Goal: Information Seeking & Learning: Compare options

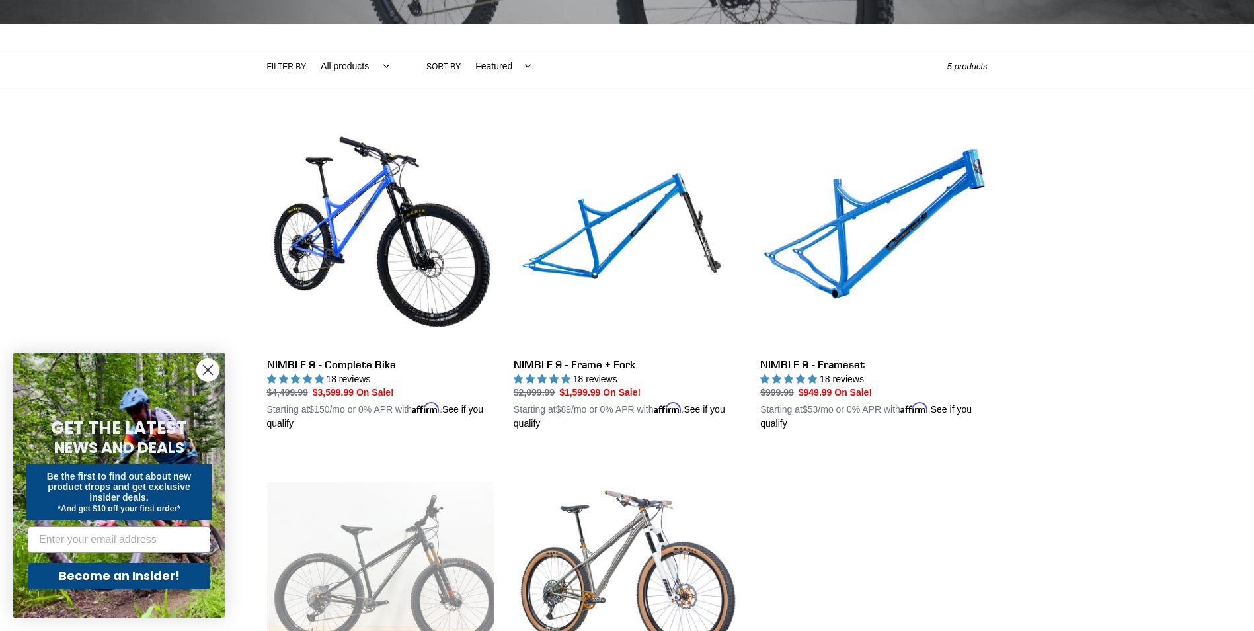
scroll to position [265, 0]
click at [822, 366] on link "NIMBLE 9 - Frameset" at bounding box center [874, 276] width 227 height 309
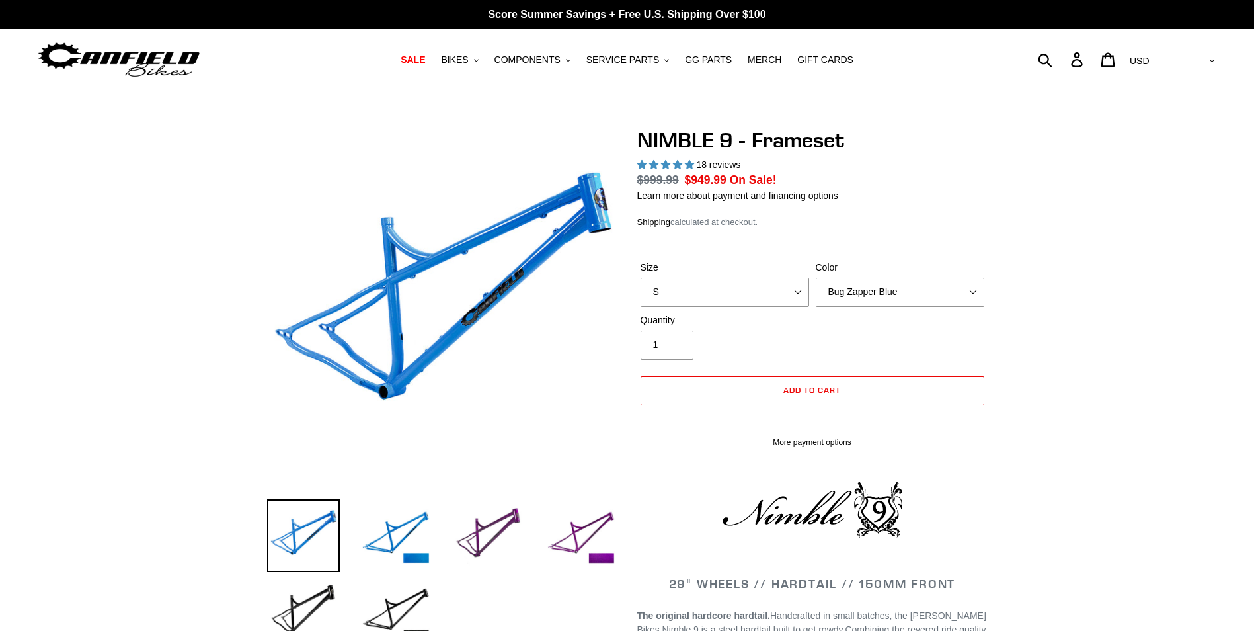
select select "highest-rating"
click at [757, 295] on select "S M L XL" at bounding box center [725, 292] width 169 height 29
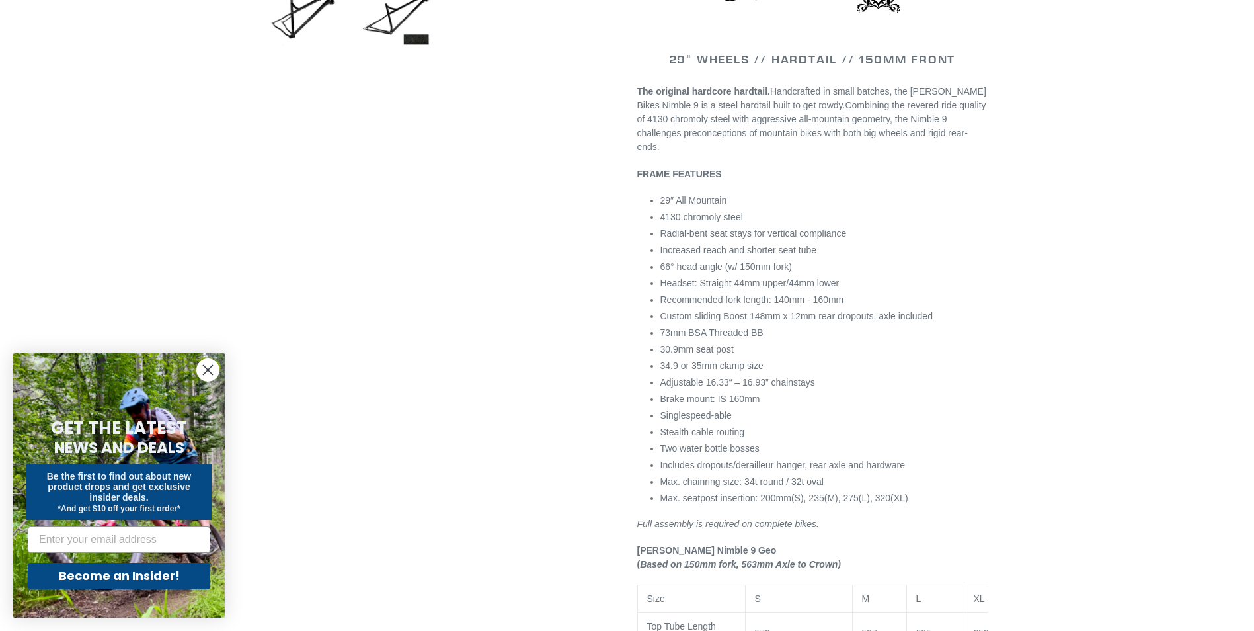
scroll to position [198, 0]
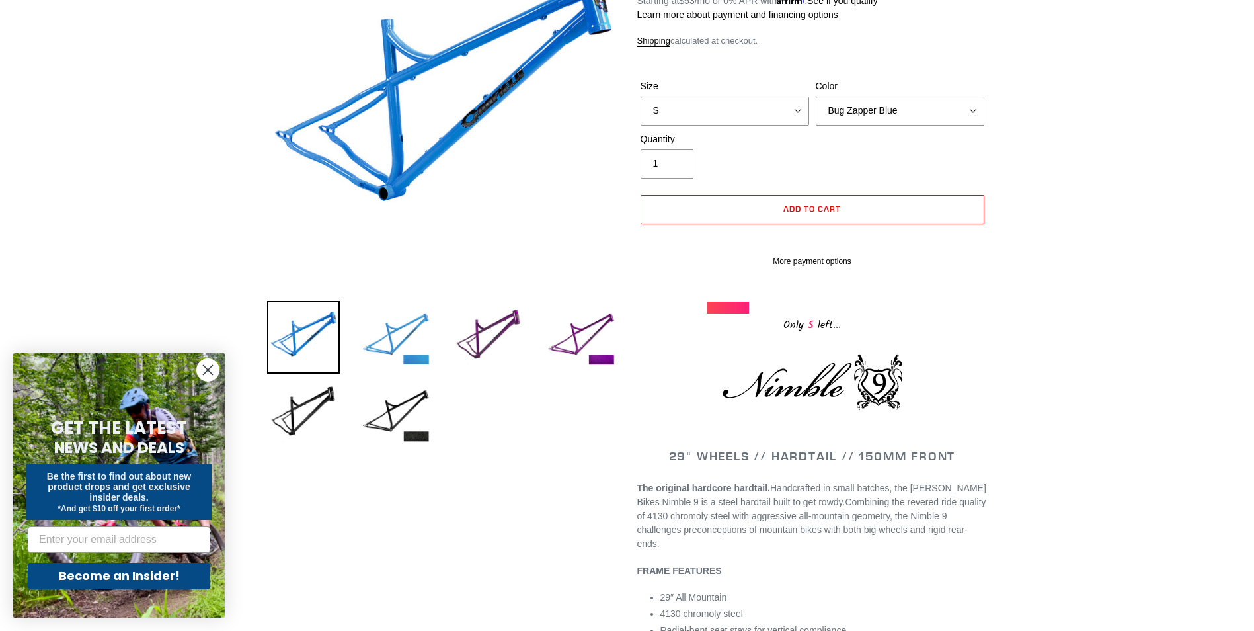
click at [407, 347] on img at bounding box center [396, 337] width 73 height 73
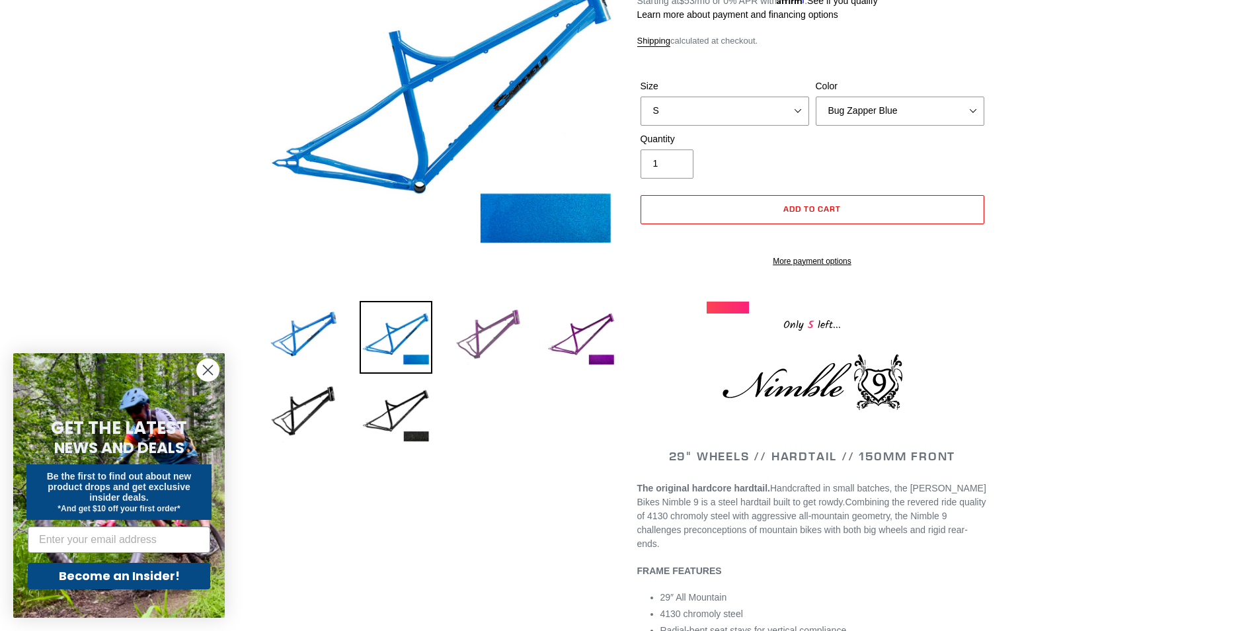
click at [476, 348] on img at bounding box center [488, 337] width 73 height 73
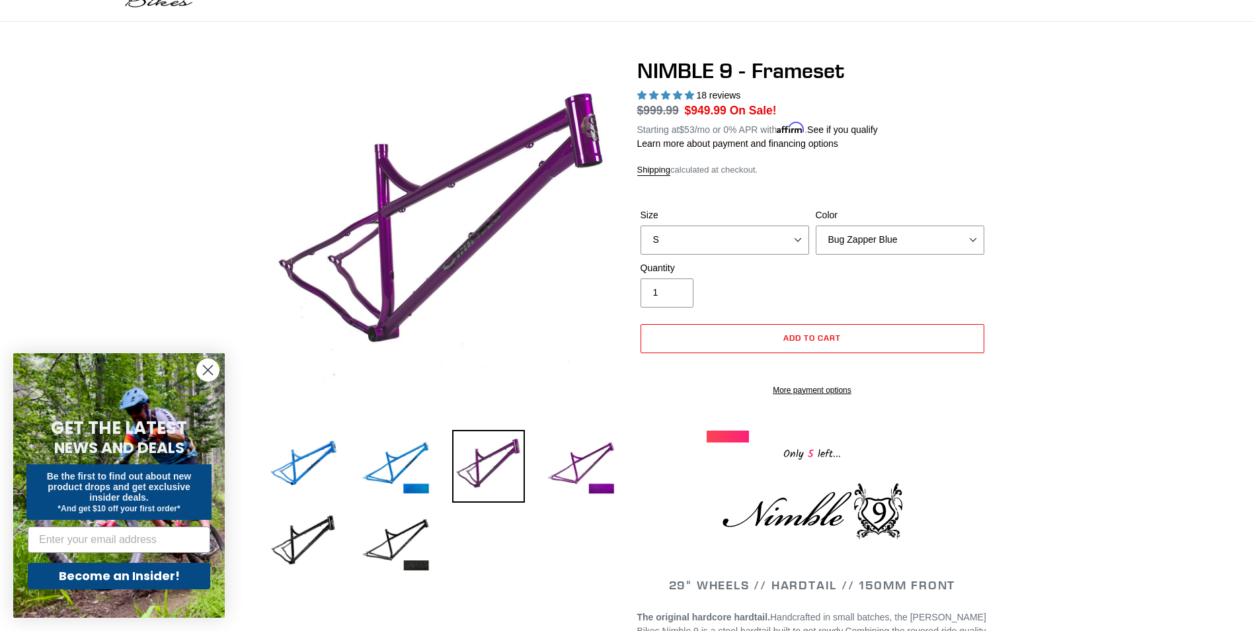
scroll to position [66, 0]
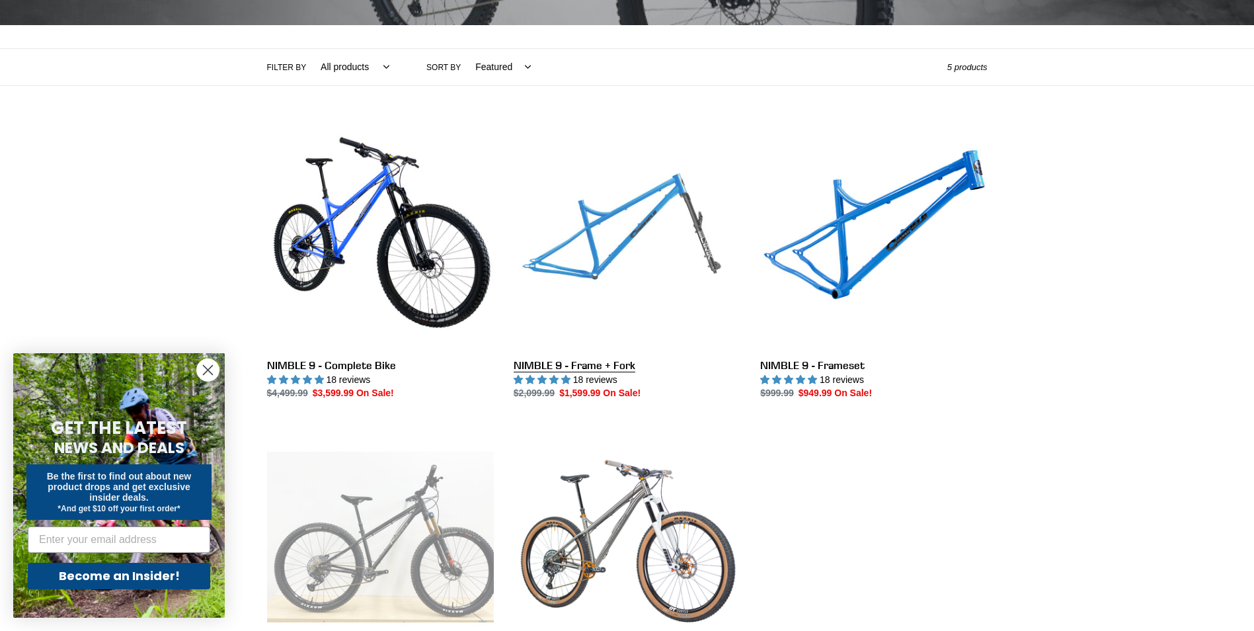
click at [592, 364] on link "NIMBLE 9 - Frame + Fork" at bounding box center [627, 261] width 227 height 278
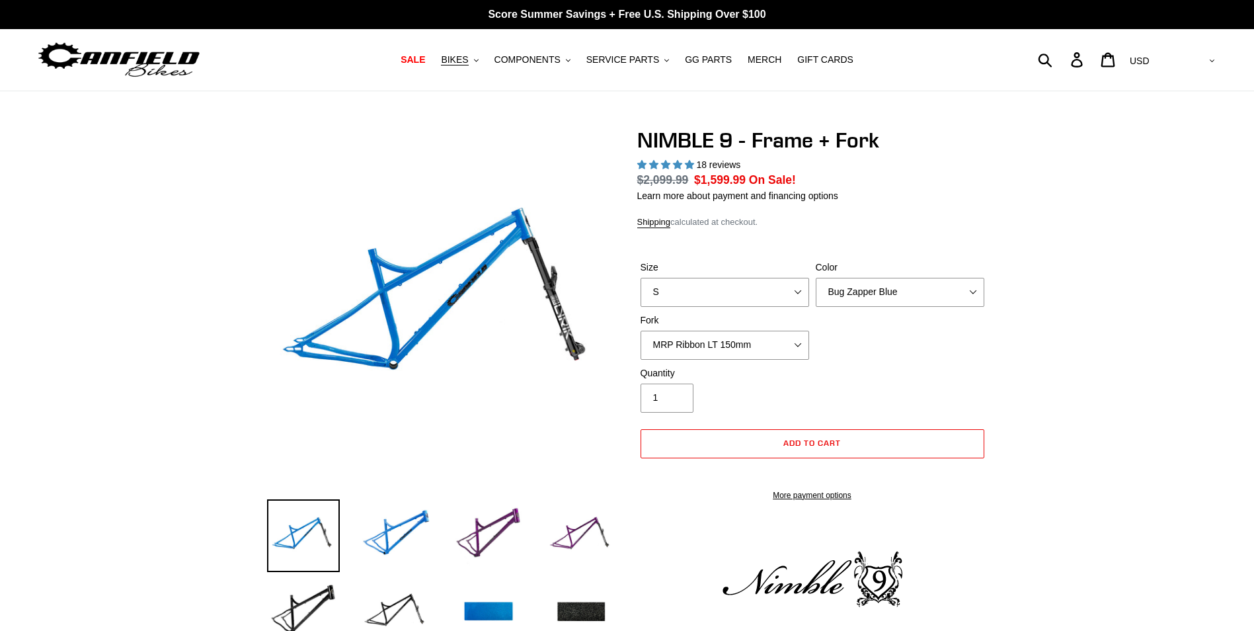
select select "highest-rating"
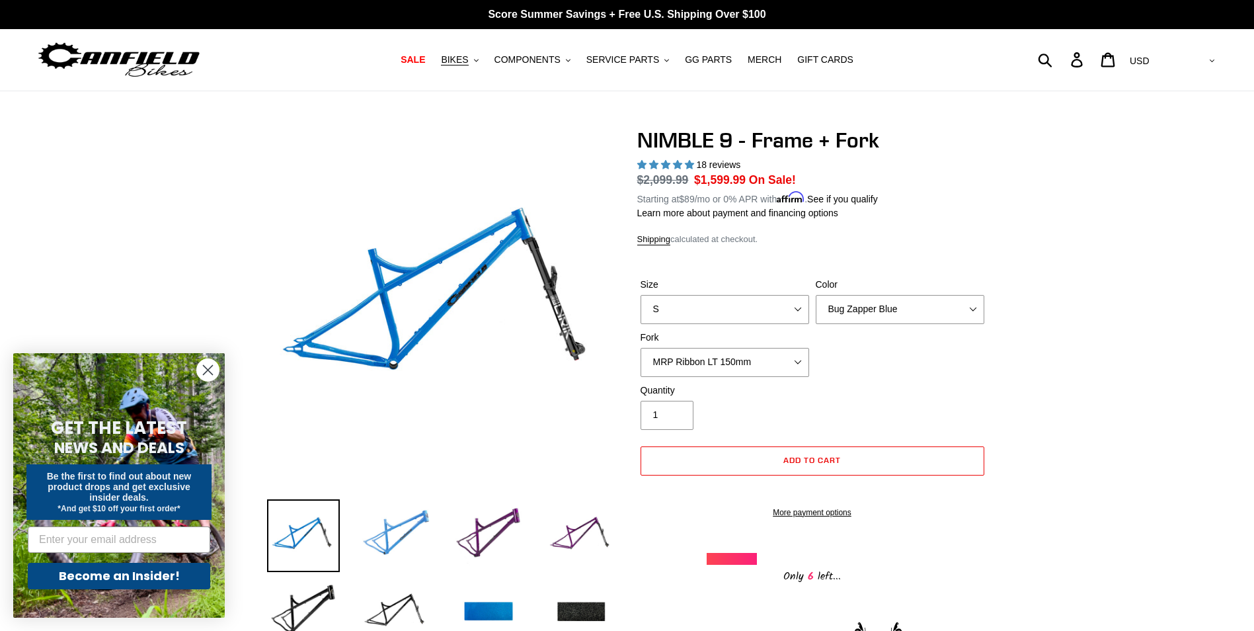
click at [395, 533] on img at bounding box center [396, 535] width 73 height 73
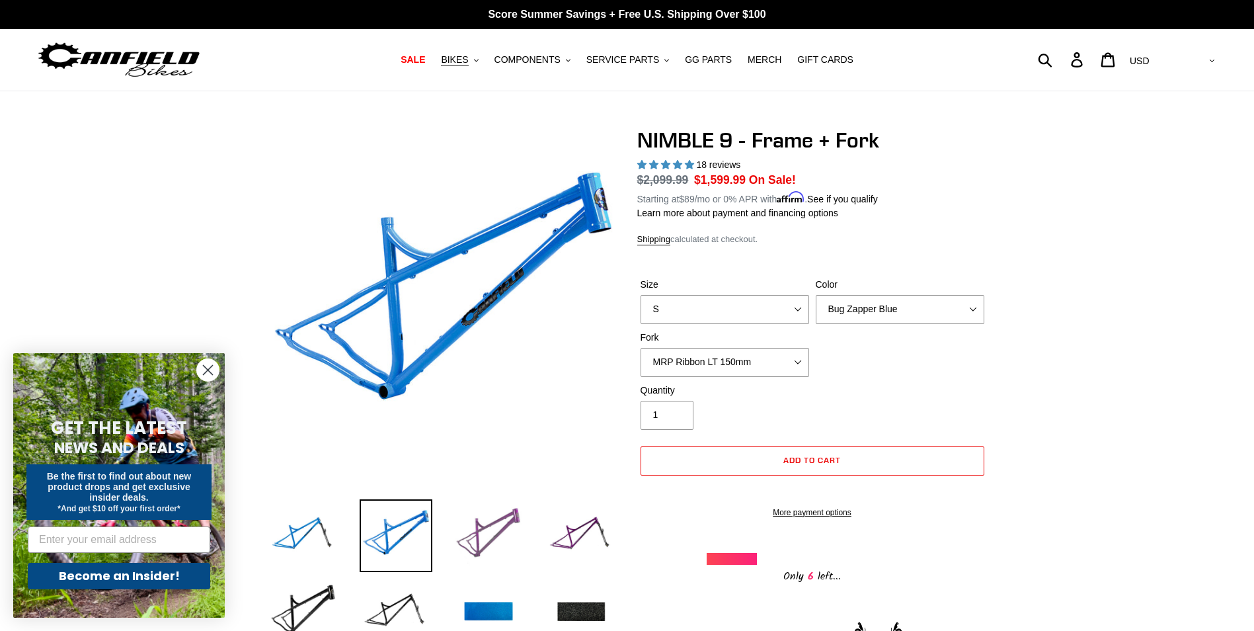
click at [475, 536] on img at bounding box center [488, 535] width 73 height 73
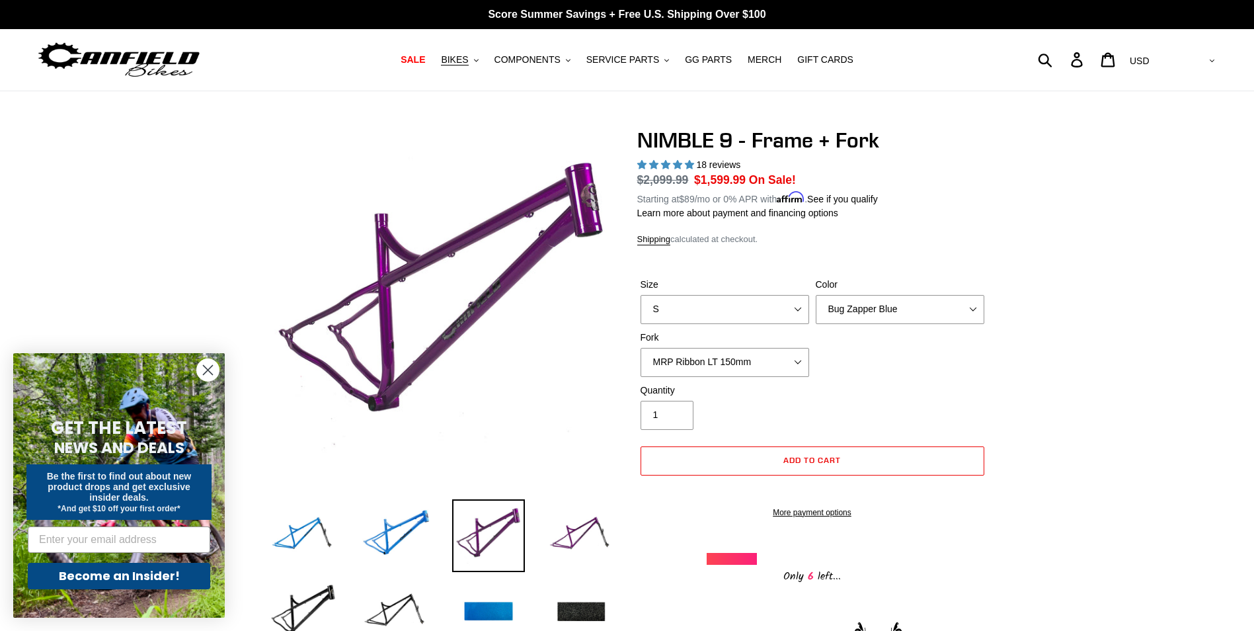
click at [534, 535] on li at bounding box center [571, 539] width 93 height 77
click at [582, 535] on img at bounding box center [581, 535] width 73 height 73
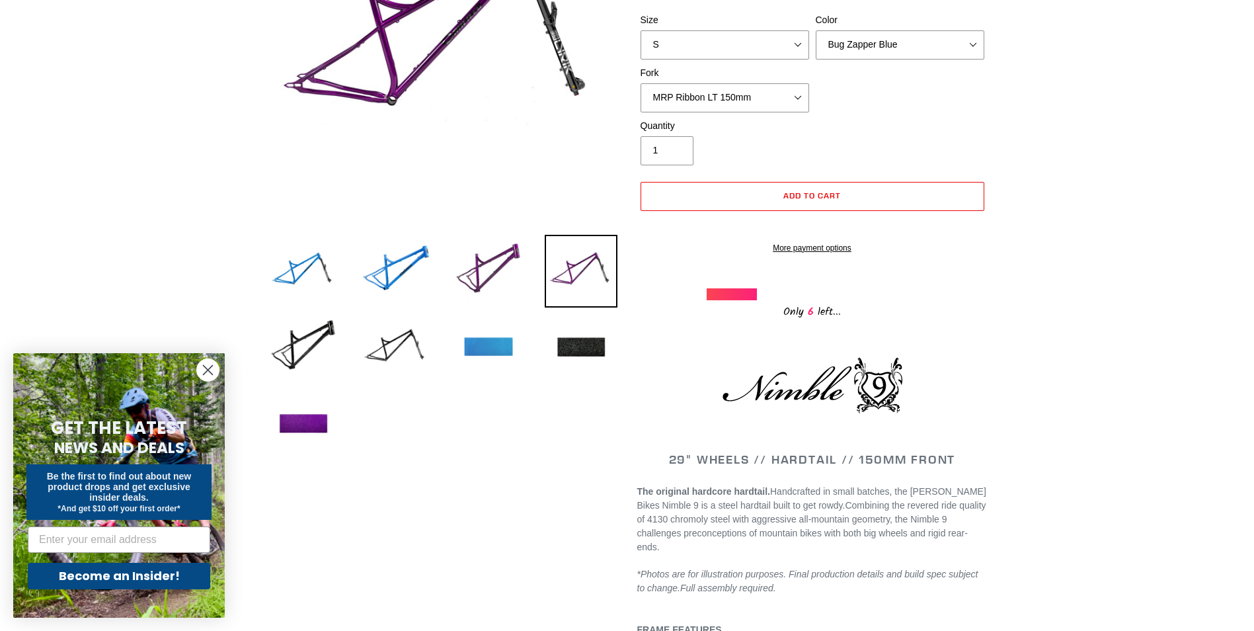
click at [479, 332] on img at bounding box center [488, 347] width 73 height 73
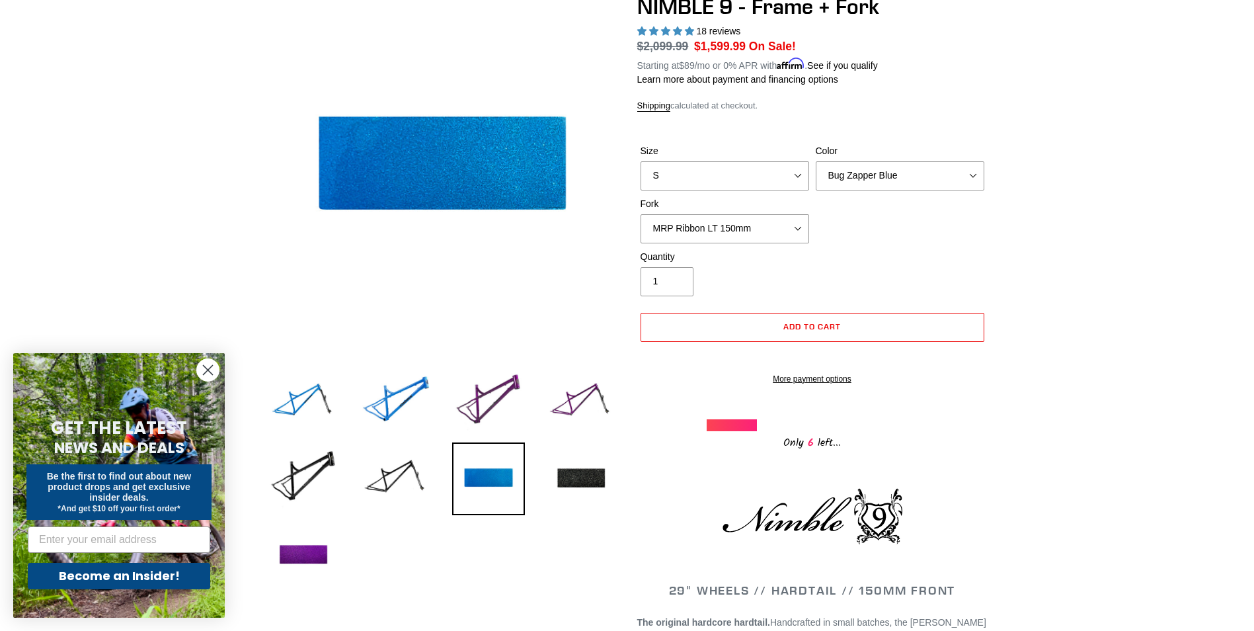
scroll to position [132, 0]
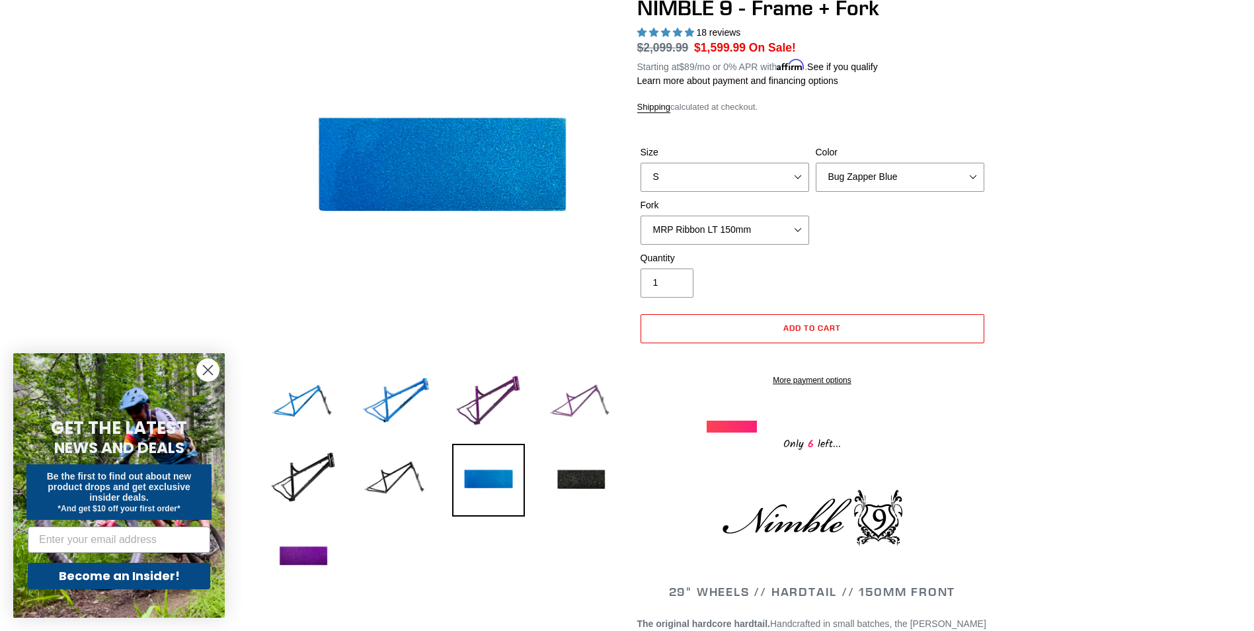
click at [560, 390] on img at bounding box center [581, 403] width 73 height 73
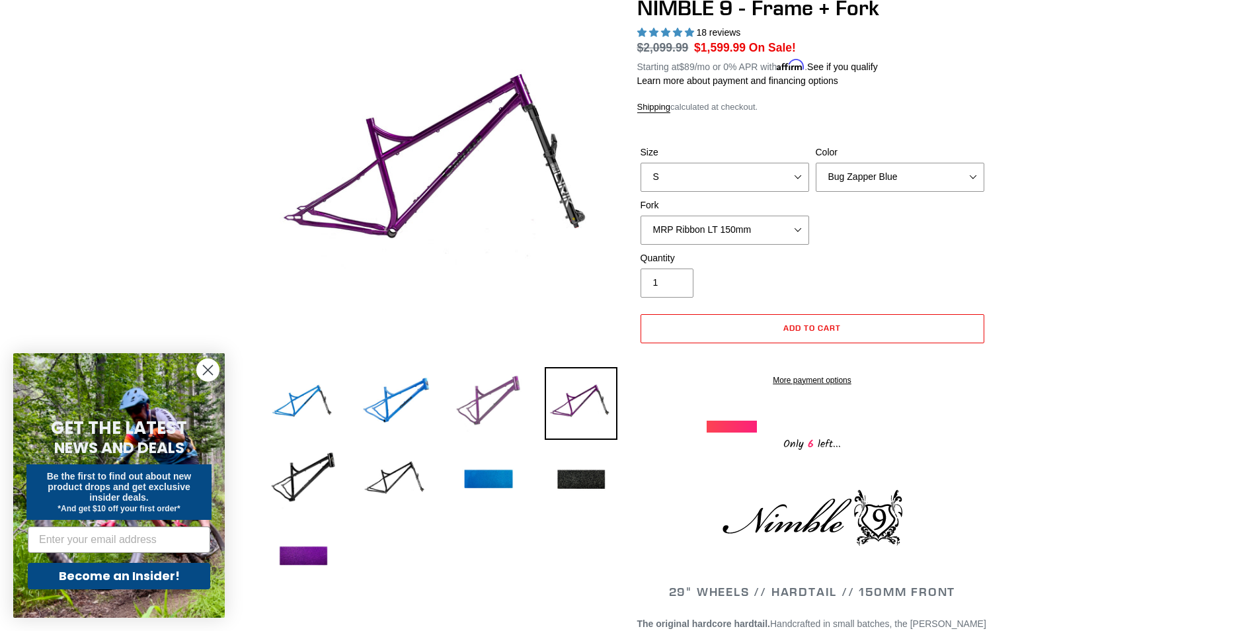
click at [481, 391] on img at bounding box center [488, 403] width 73 height 73
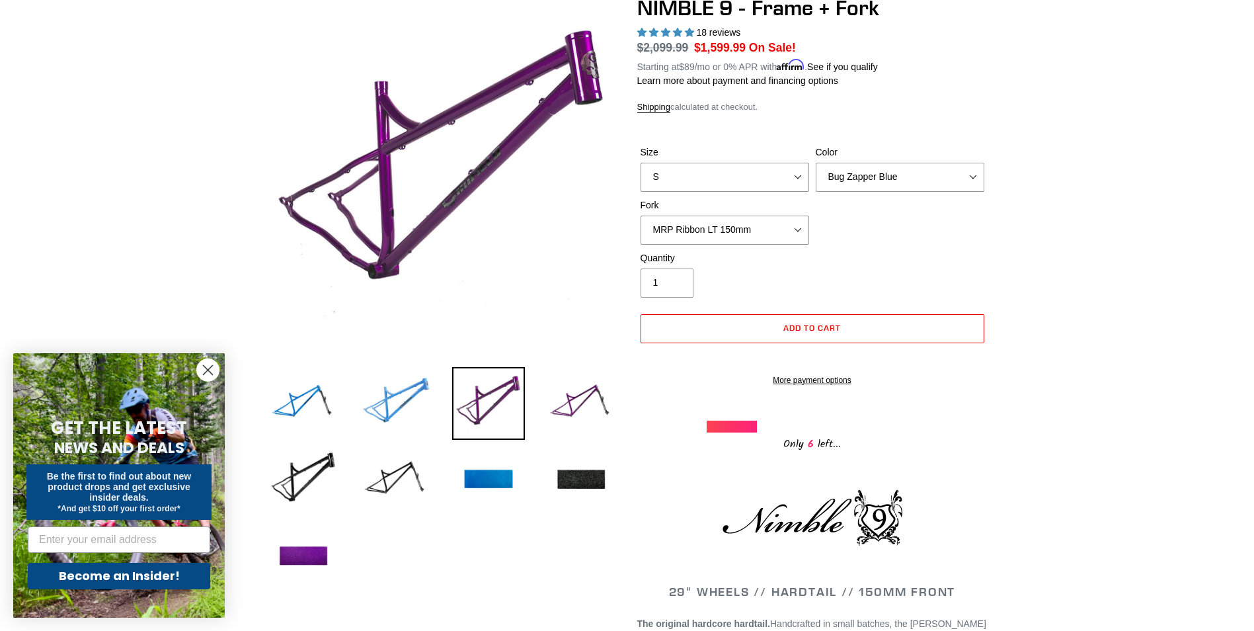
click at [415, 387] on img at bounding box center [396, 403] width 73 height 73
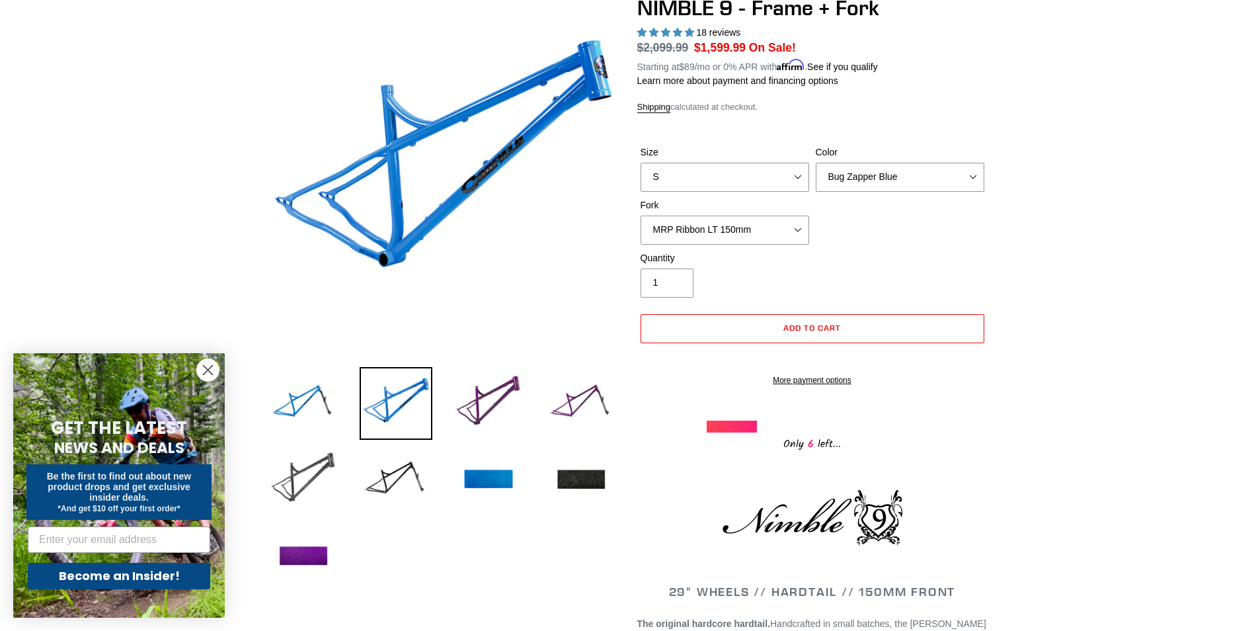
click at [323, 462] on img at bounding box center [303, 480] width 73 height 73
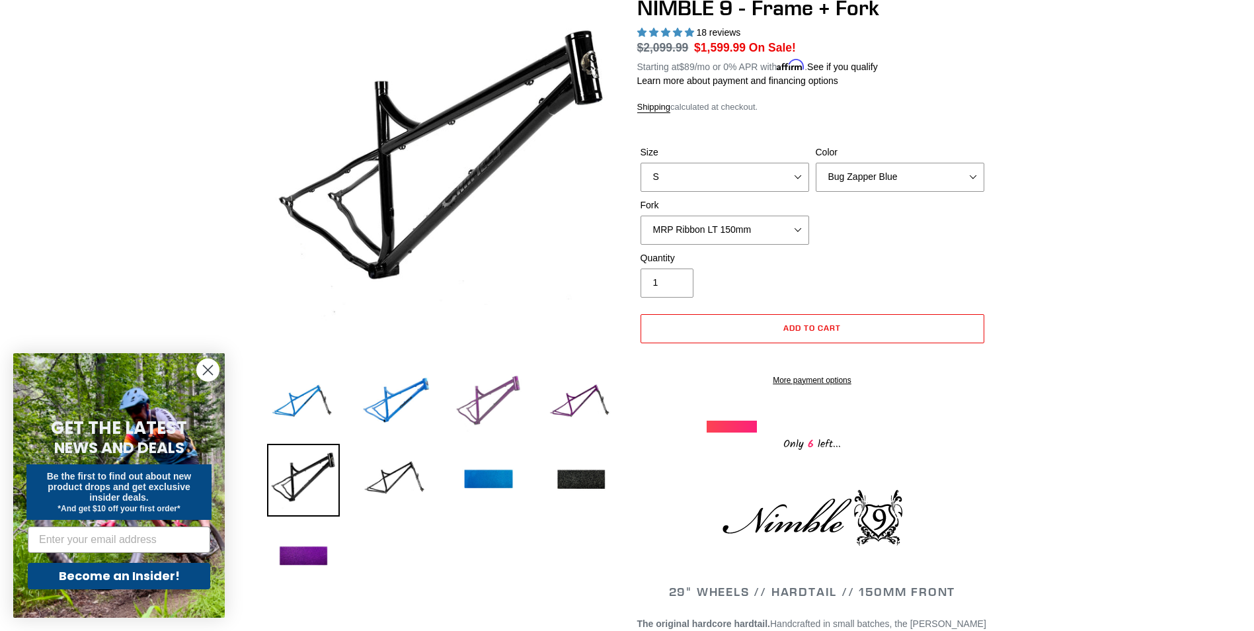
click at [494, 399] on img at bounding box center [488, 403] width 73 height 73
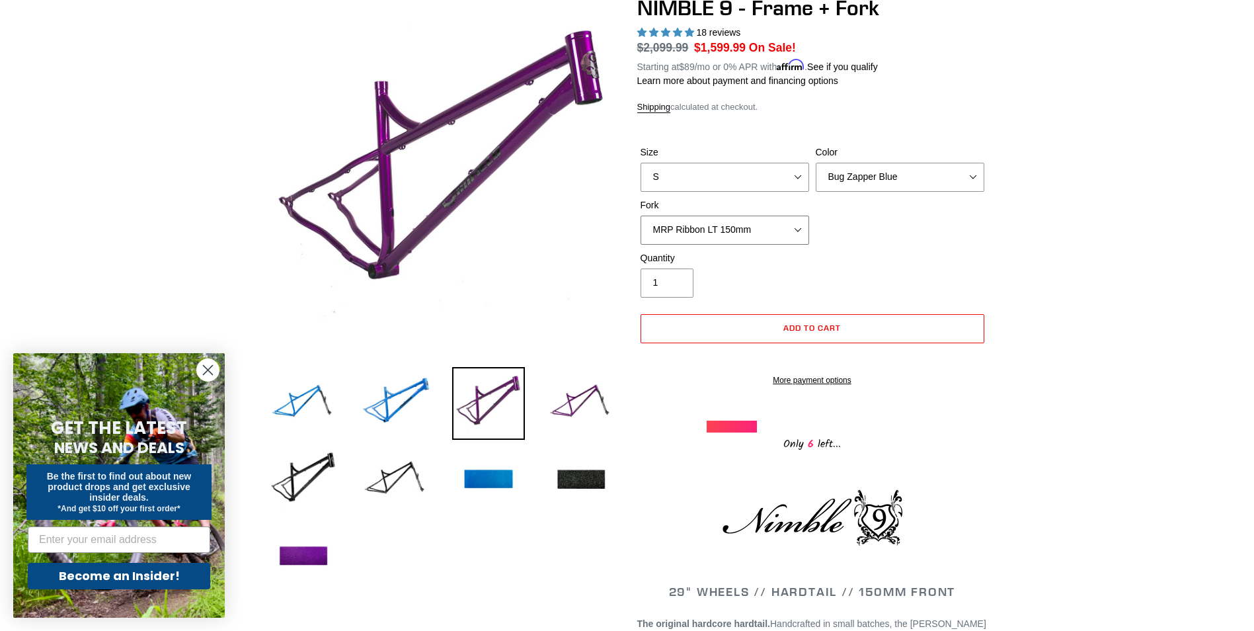
click at [743, 227] on select "MRP Ribbon LT 150mm Fox 36 Factory Grip X 150mm (Special Order) RockShox Lyrik …" at bounding box center [725, 230] width 169 height 29
click at [641, 216] on select "MRP Ribbon LT 150mm Fox 36 Factory Grip X 150mm (Special Order) RockShox Lyrik …" at bounding box center [725, 230] width 169 height 29
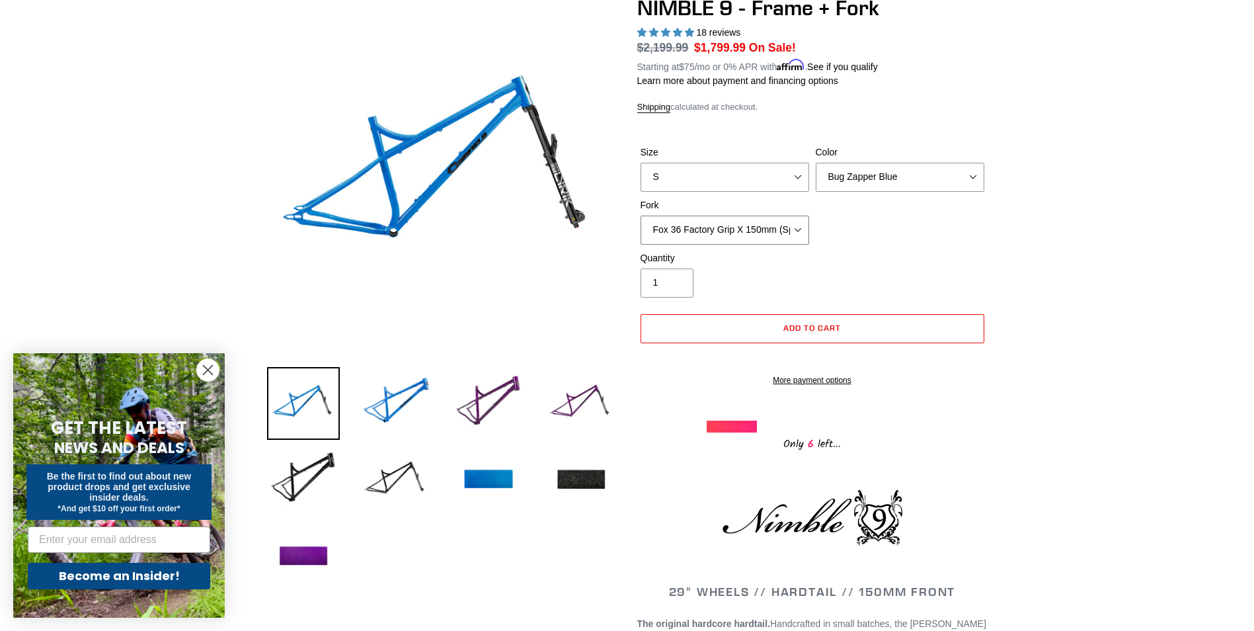
click at [740, 231] on select "MRP Ribbon LT 150mm Fox 36 Factory Grip X 150mm (Special Order) RockShox Lyrik …" at bounding box center [725, 230] width 169 height 29
click at [641, 216] on select "MRP Ribbon LT 150mm Fox 36 Factory Grip X 150mm (Special Order) RockShox Lyrik …" at bounding box center [725, 230] width 169 height 29
click at [782, 216] on select "MRP Ribbon LT 150mm Fox 36 Factory Grip X 150mm (Special Order) RockShox Lyrik …" at bounding box center [725, 230] width 169 height 29
click at [641, 216] on select "MRP Ribbon LT 150mm Fox 36 Factory Grip X 150mm (Special Order) RockShox Lyrik …" at bounding box center [725, 230] width 169 height 29
click at [714, 231] on select "MRP Ribbon LT 150mm Fox 36 Factory Grip X 150mm (Special Order) RockShox Lyrik …" at bounding box center [725, 230] width 169 height 29
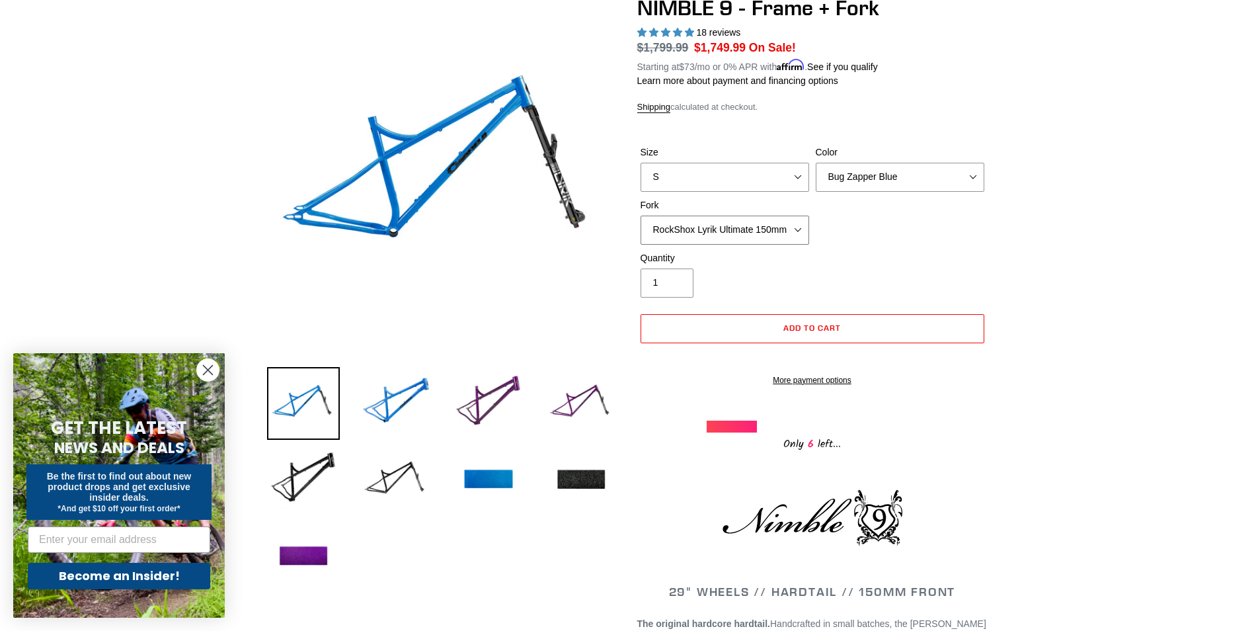
click at [641, 216] on select "MRP Ribbon LT 150mm Fox 36 Factory Grip X 150mm (Special Order) RockShox Lyrik …" at bounding box center [725, 230] width 169 height 29
click at [722, 232] on select "MRP Ribbon LT 150mm Fox 36 Factory Grip X 150mm (Special Order) RockShox Lyrik …" at bounding box center [725, 230] width 169 height 29
select select "MRP Ribbon LT 150mm"
click at [641, 216] on select "MRP Ribbon LT 150mm Fox 36 Factory Grip X 150mm (Special Order) RockShox Lyrik …" at bounding box center [725, 230] width 169 height 29
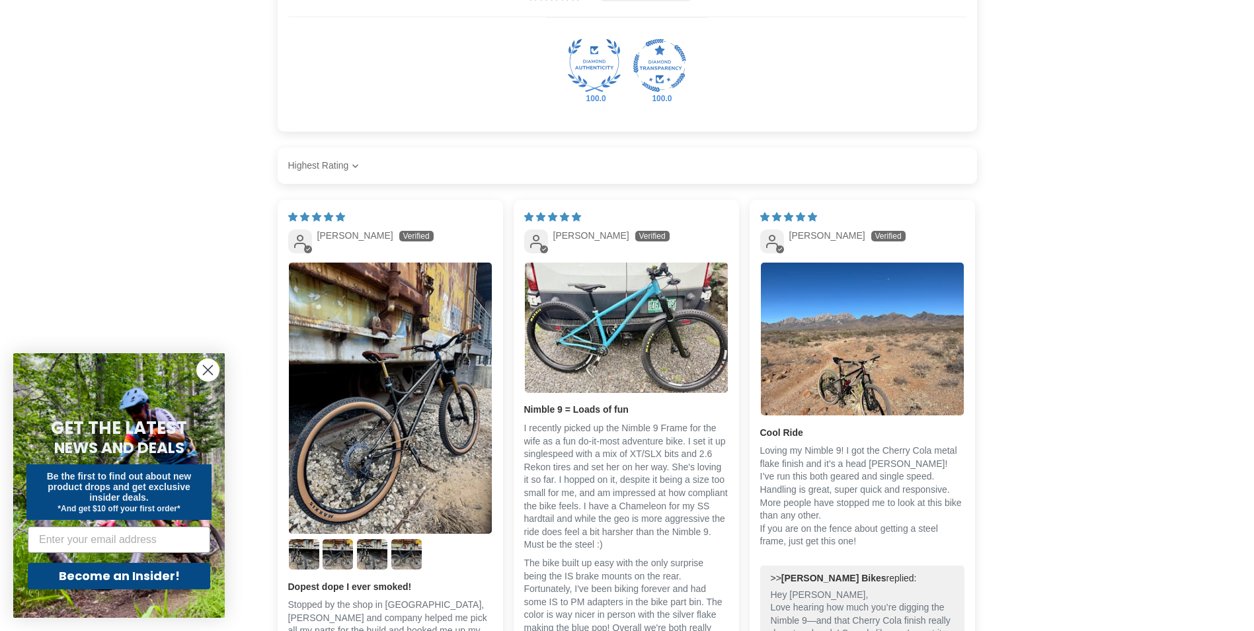
scroll to position [2050, 0]
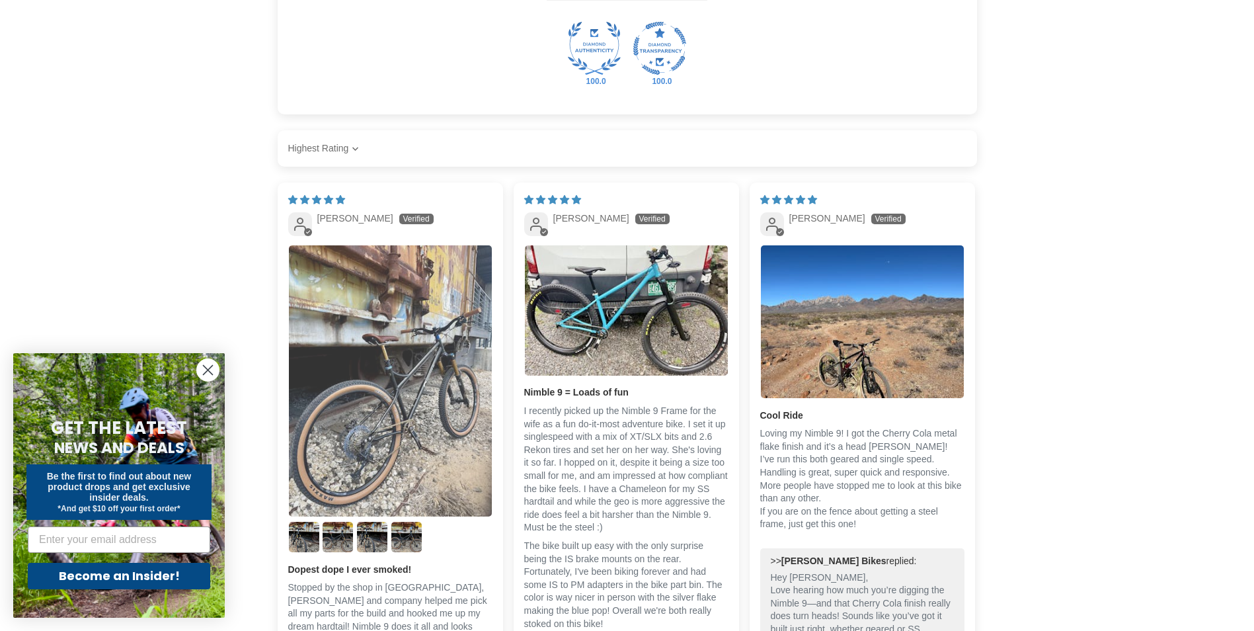
click at [354, 331] on img "Link to user picture 1" at bounding box center [390, 380] width 203 height 271
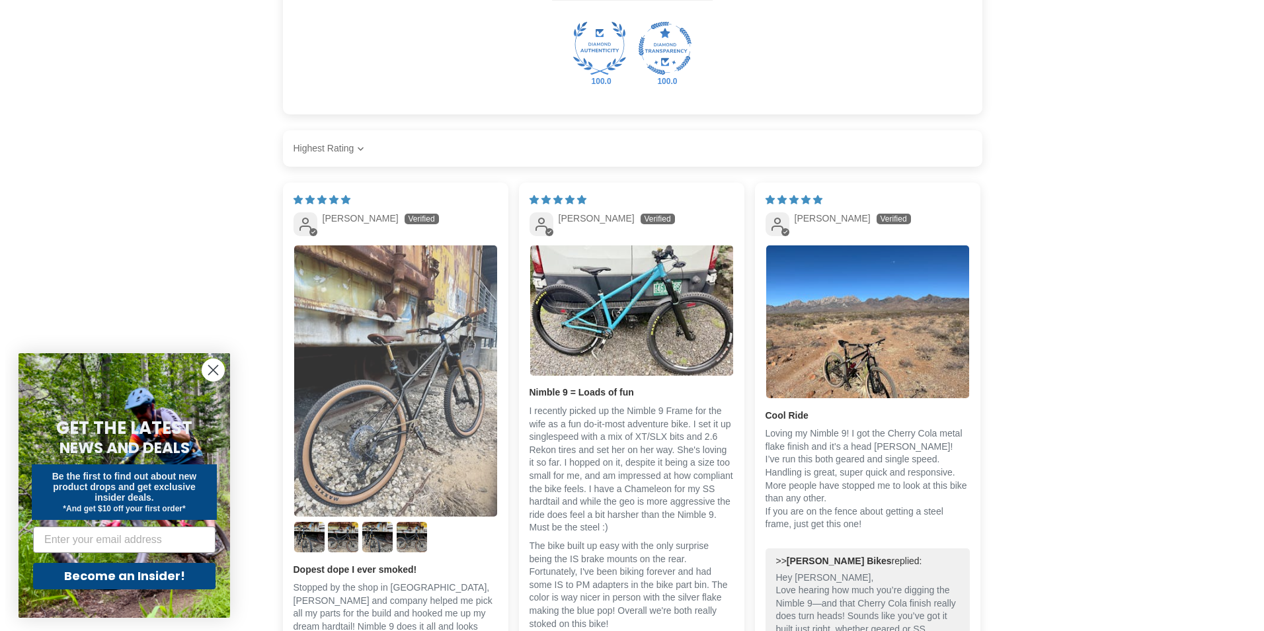
scroll to position [0, 0]
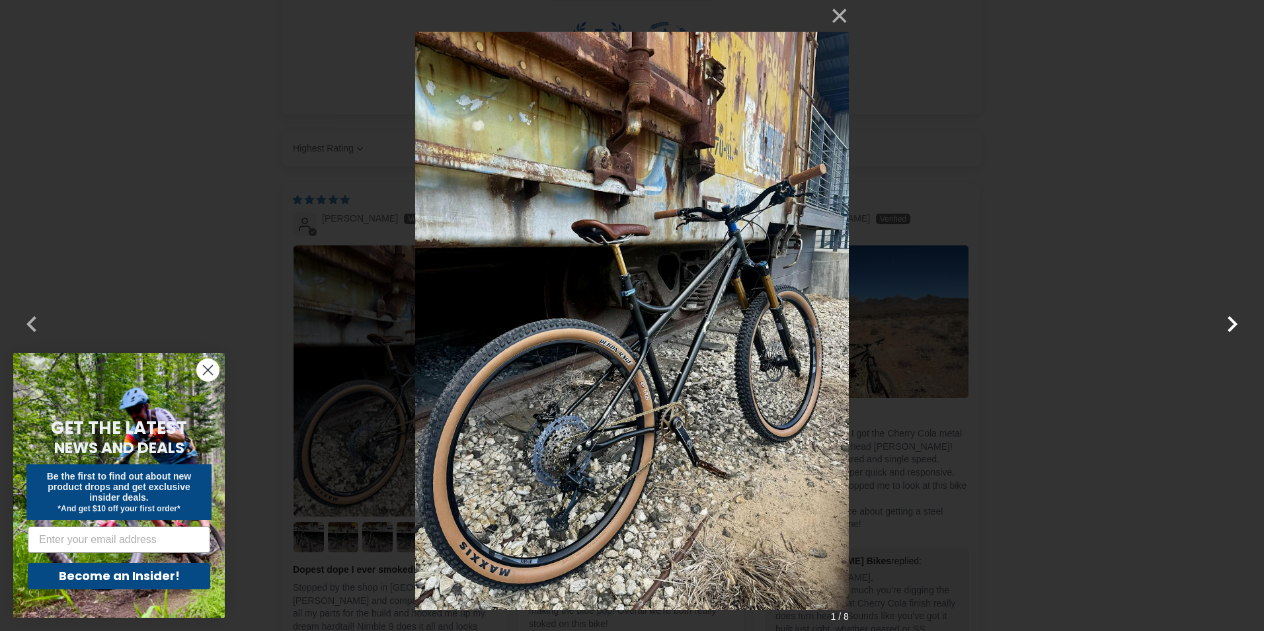
click at [1225, 320] on button "button" at bounding box center [1233, 316] width 32 height 32
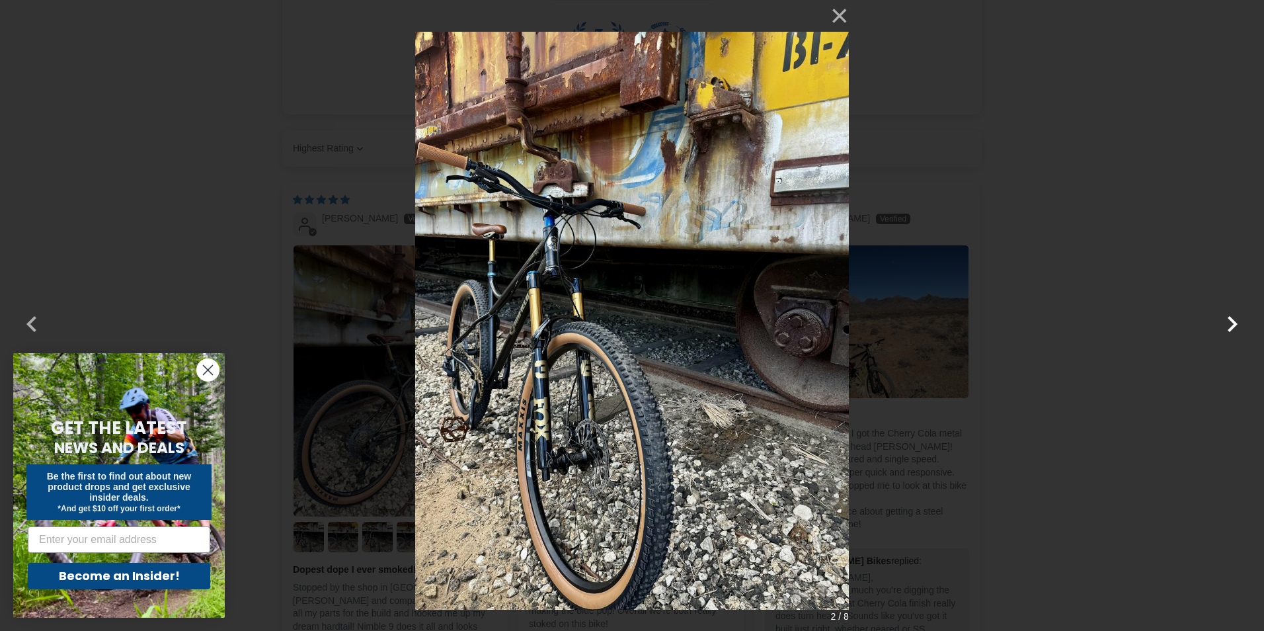
click at [1225, 320] on button "button" at bounding box center [1233, 316] width 32 height 32
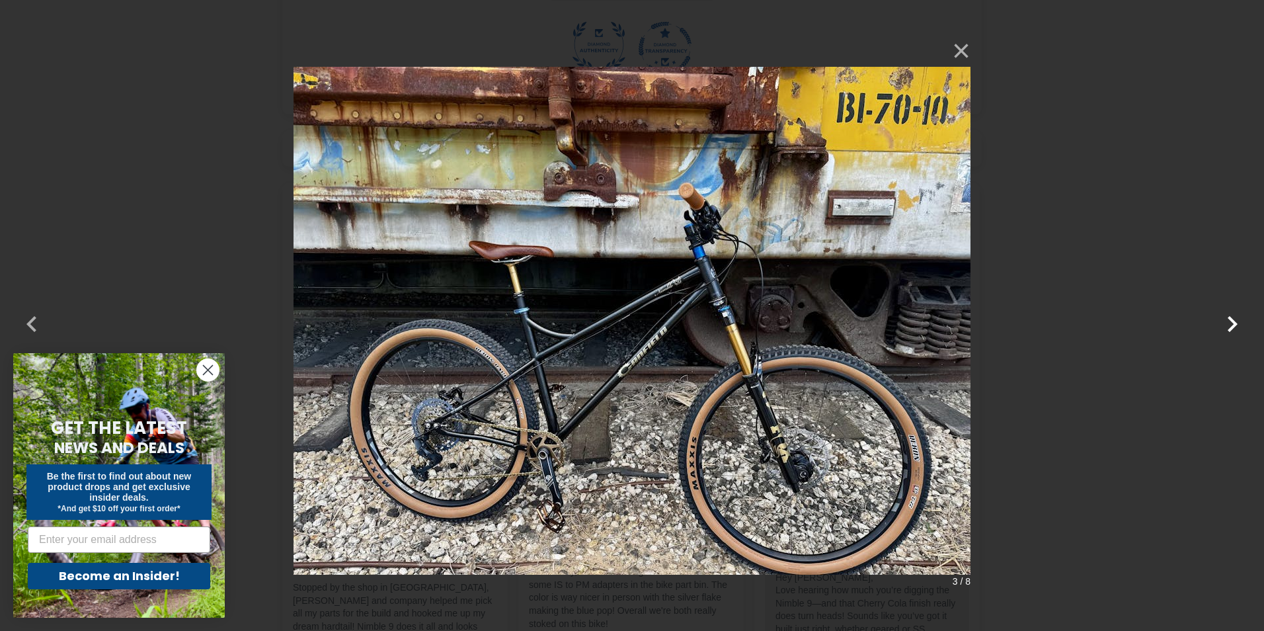
click at [1225, 320] on button "button" at bounding box center [1233, 316] width 32 height 32
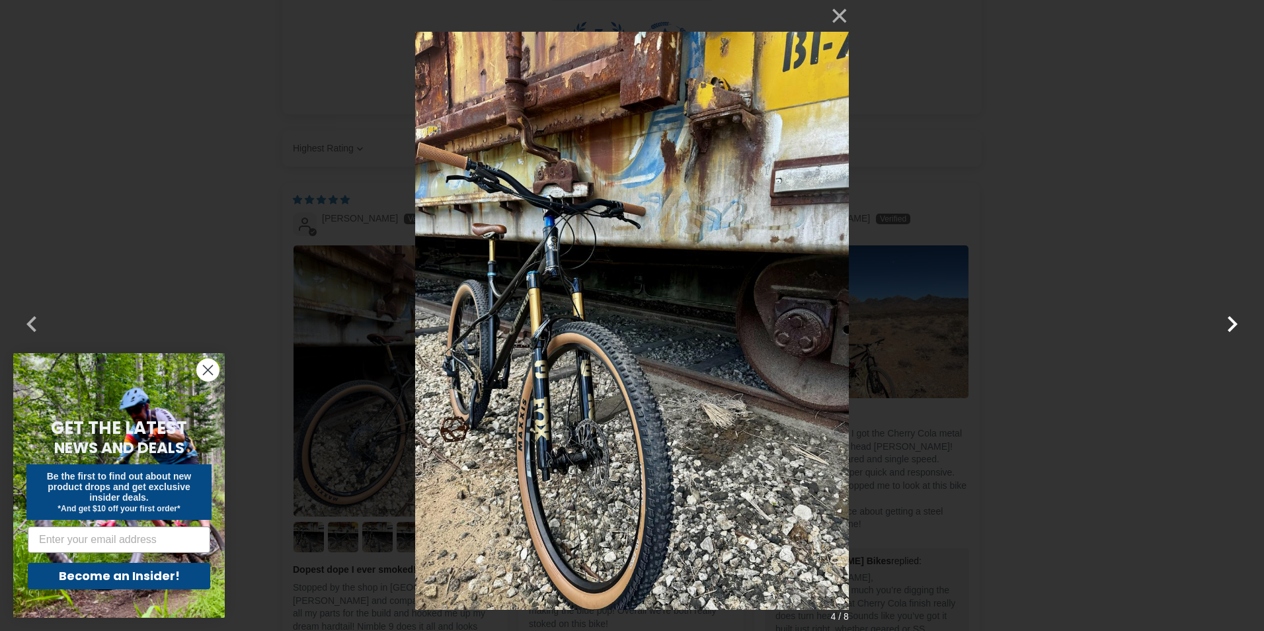
click at [1225, 321] on button "button" at bounding box center [1233, 316] width 32 height 32
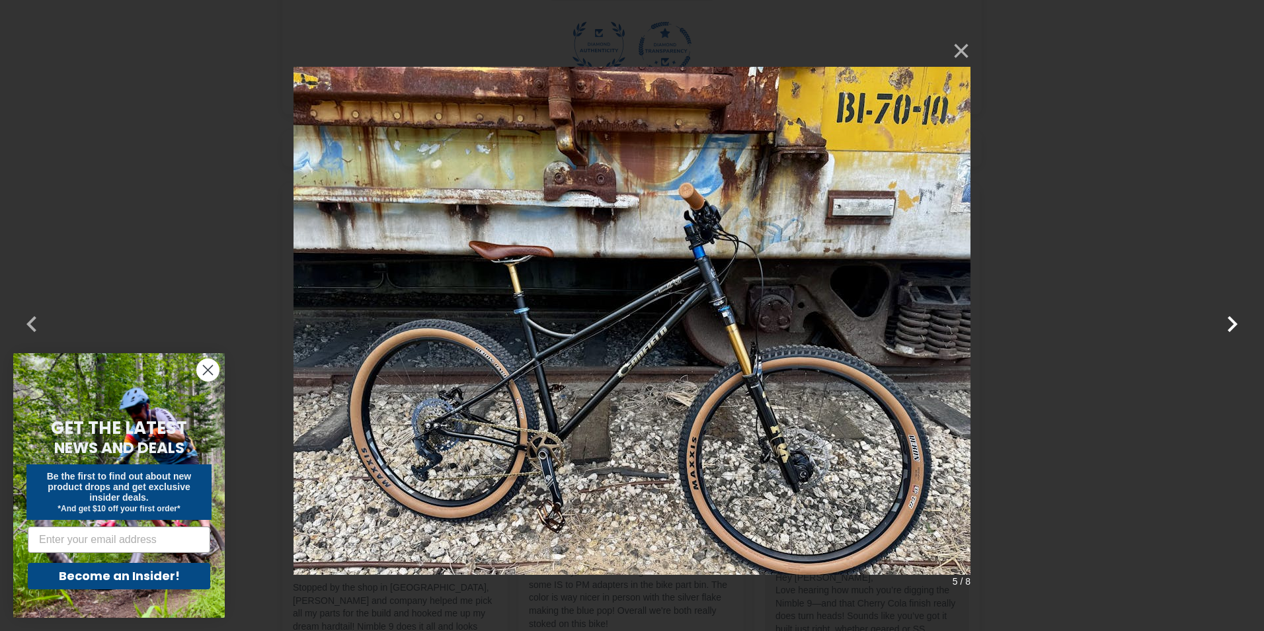
click at [1225, 321] on button "button" at bounding box center [1233, 316] width 32 height 32
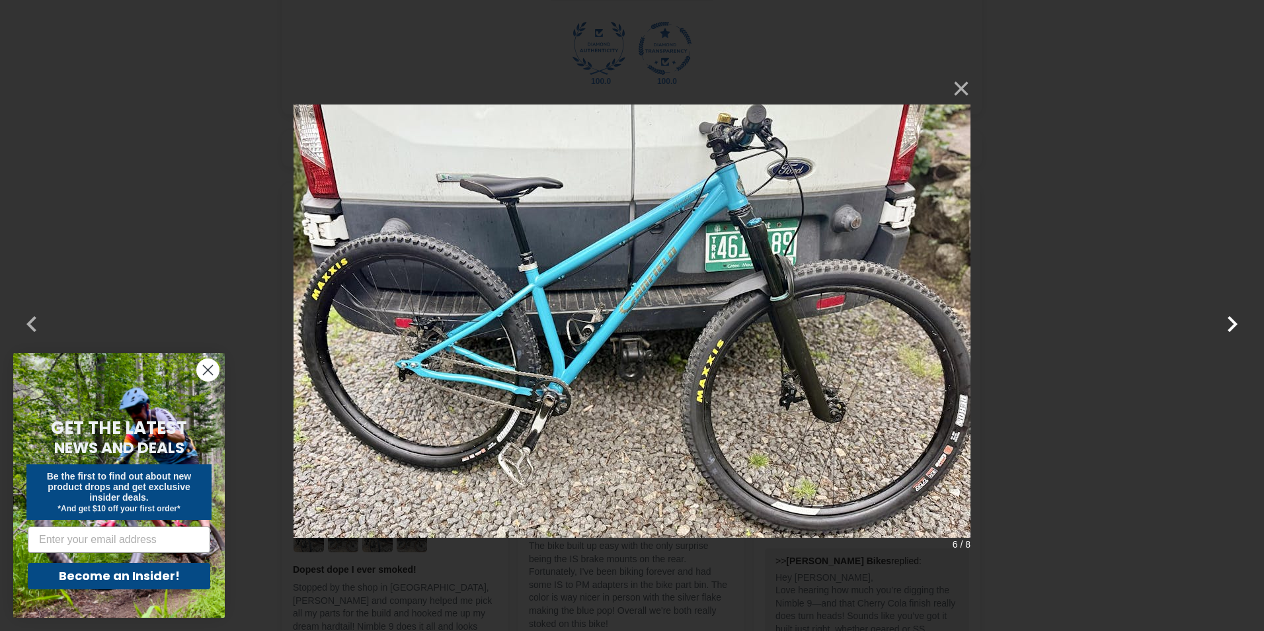
click at [1225, 321] on button "button" at bounding box center [1233, 316] width 32 height 32
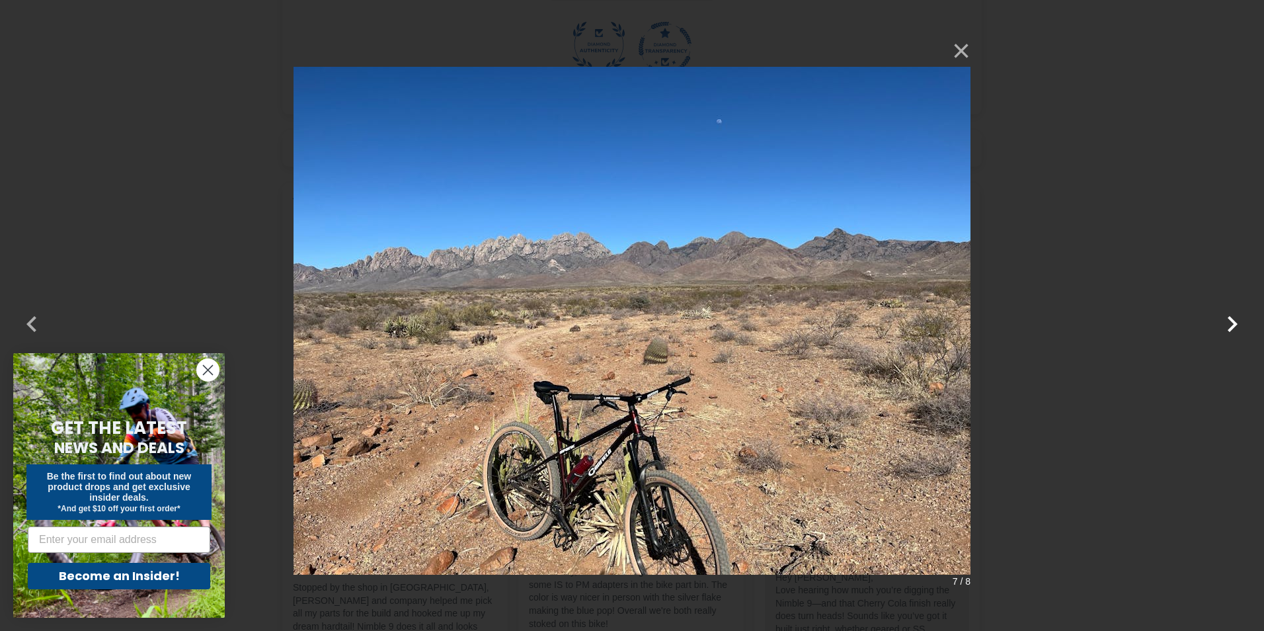
click at [1225, 321] on button "button" at bounding box center [1233, 316] width 32 height 32
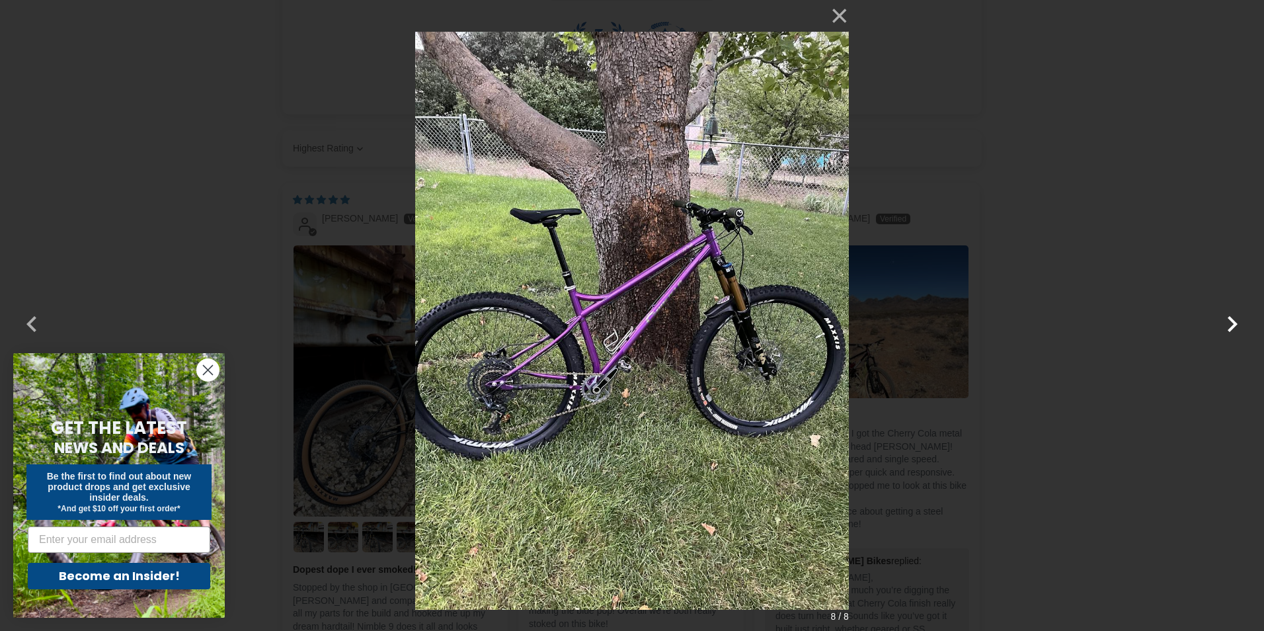
click at [1225, 321] on button "button" at bounding box center [1233, 316] width 32 height 32
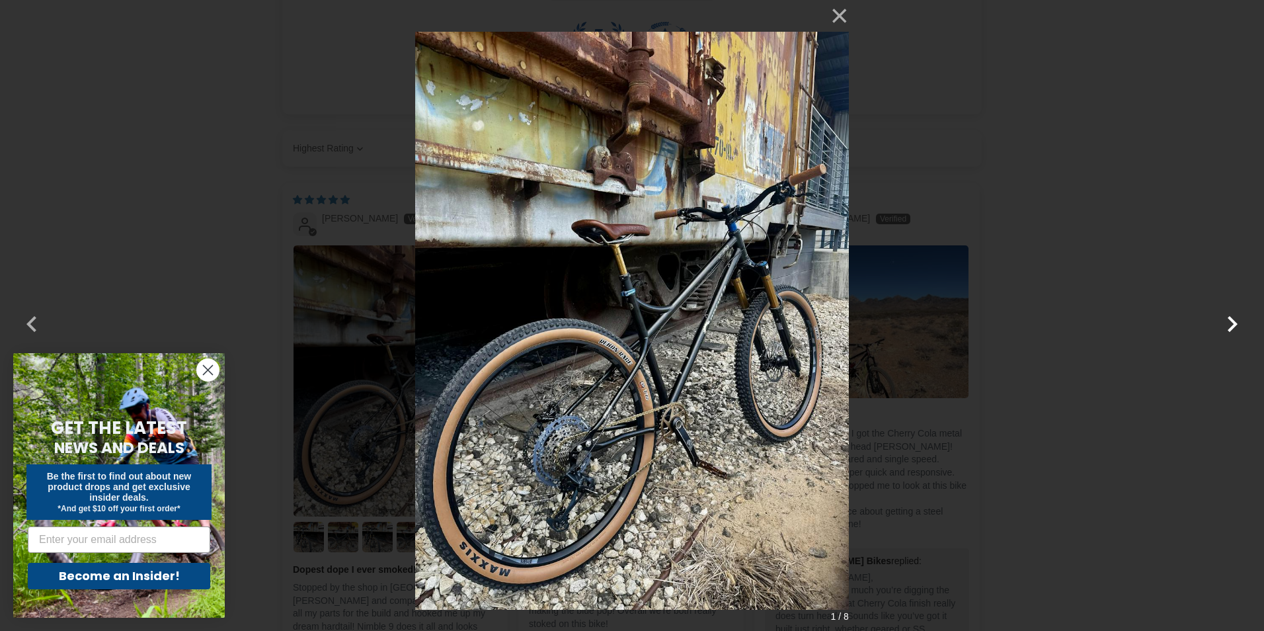
click at [1225, 321] on button "button" at bounding box center [1233, 316] width 32 height 32
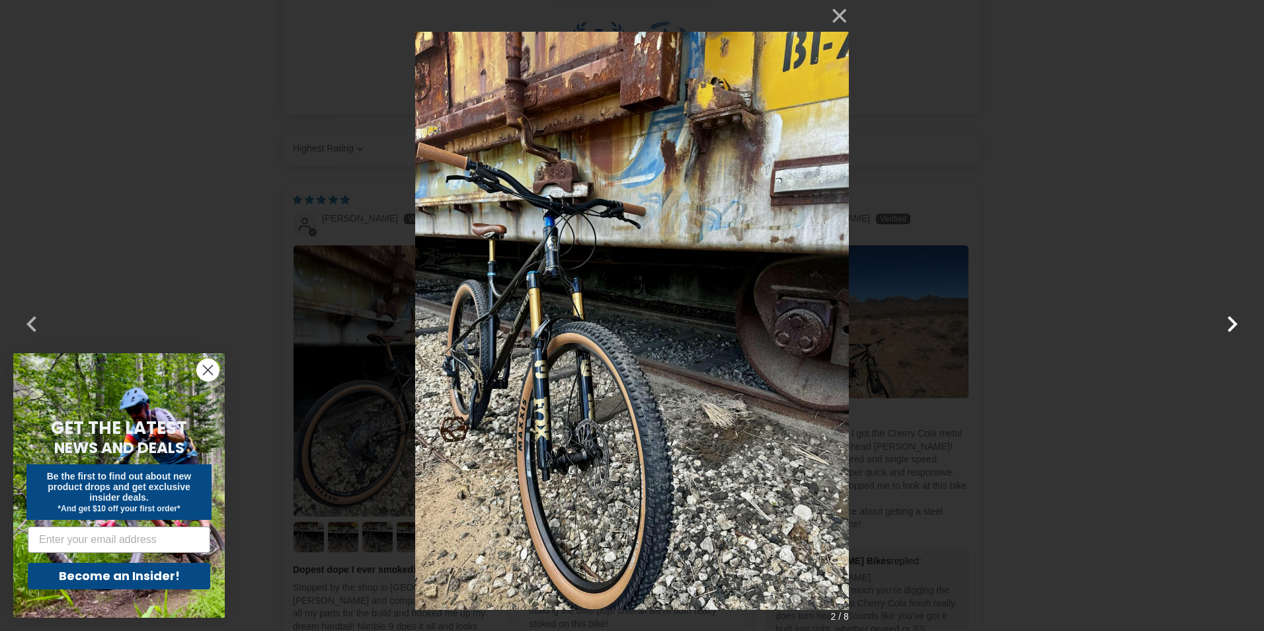
click at [1225, 321] on button "button" at bounding box center [1233, 316] width 32 height 32
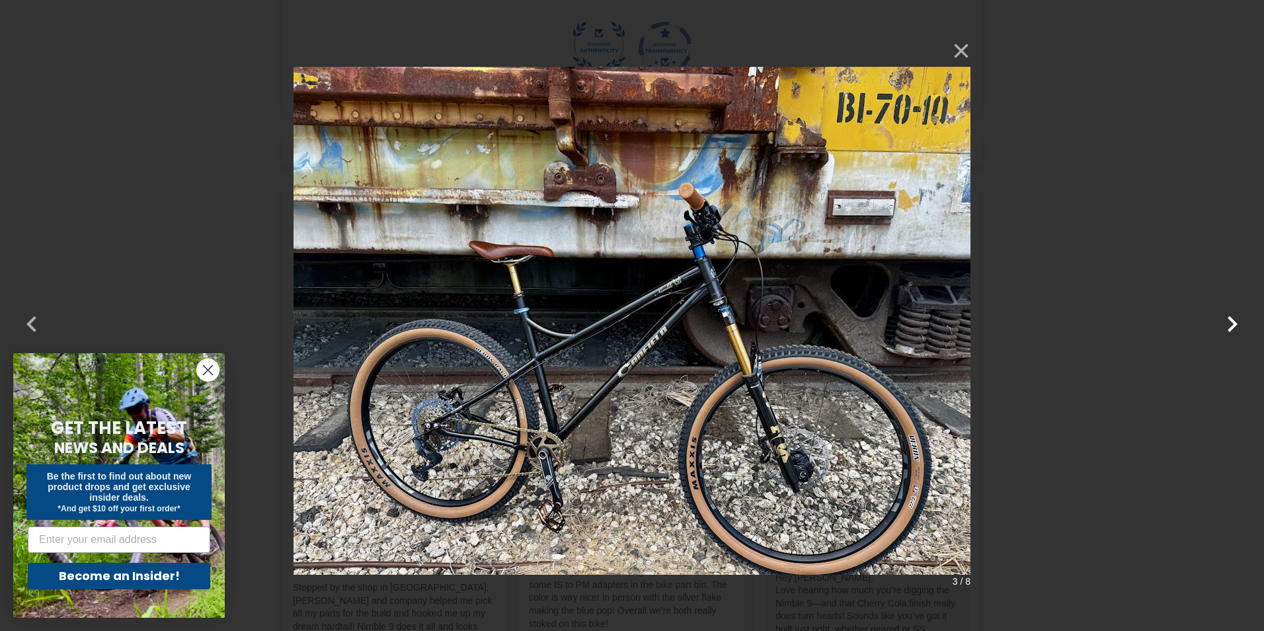
click at [1227, 321] on button "button" at bounding box center [1233, 316] width 32 height 32
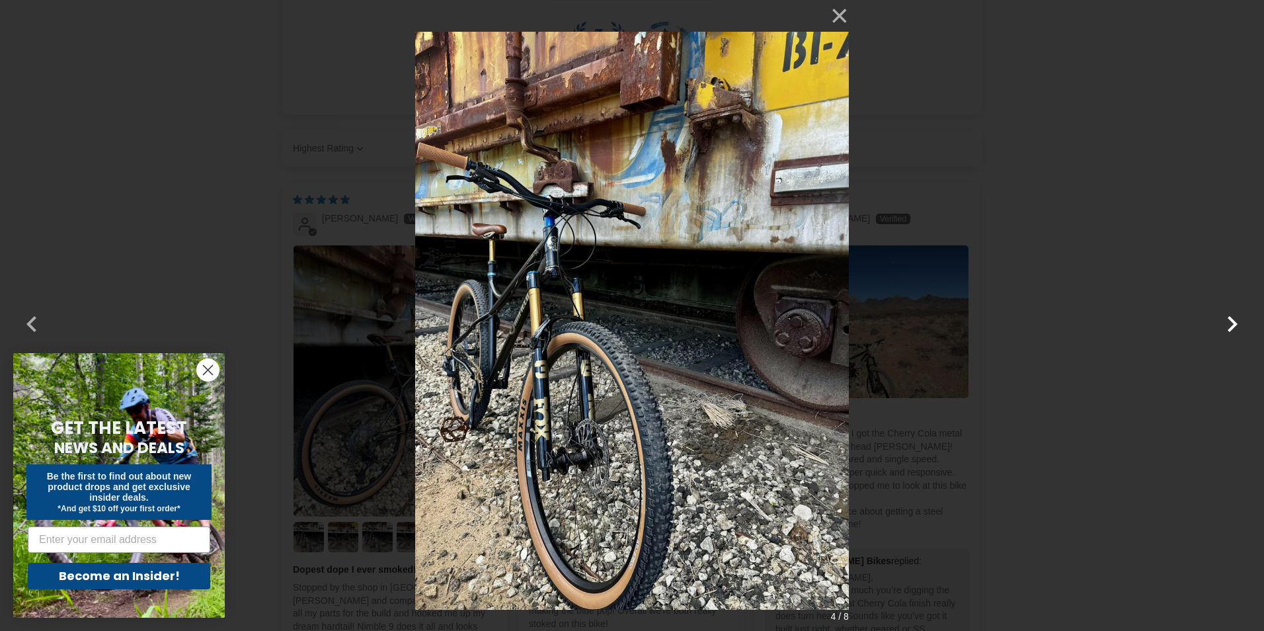
click at [1227, 321] on button "button" at bounding box center [1233, 316] width 32 height 32
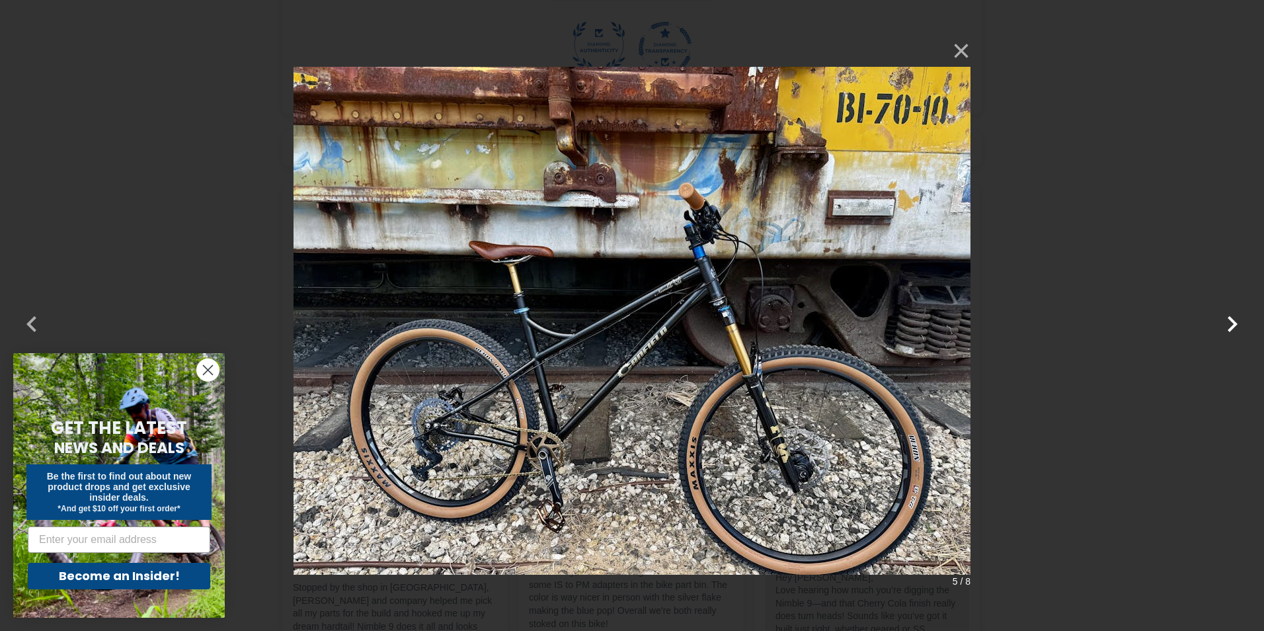
click at [1227, 321] on button "button" at bounding box center [1233, 316] width 32 height 32
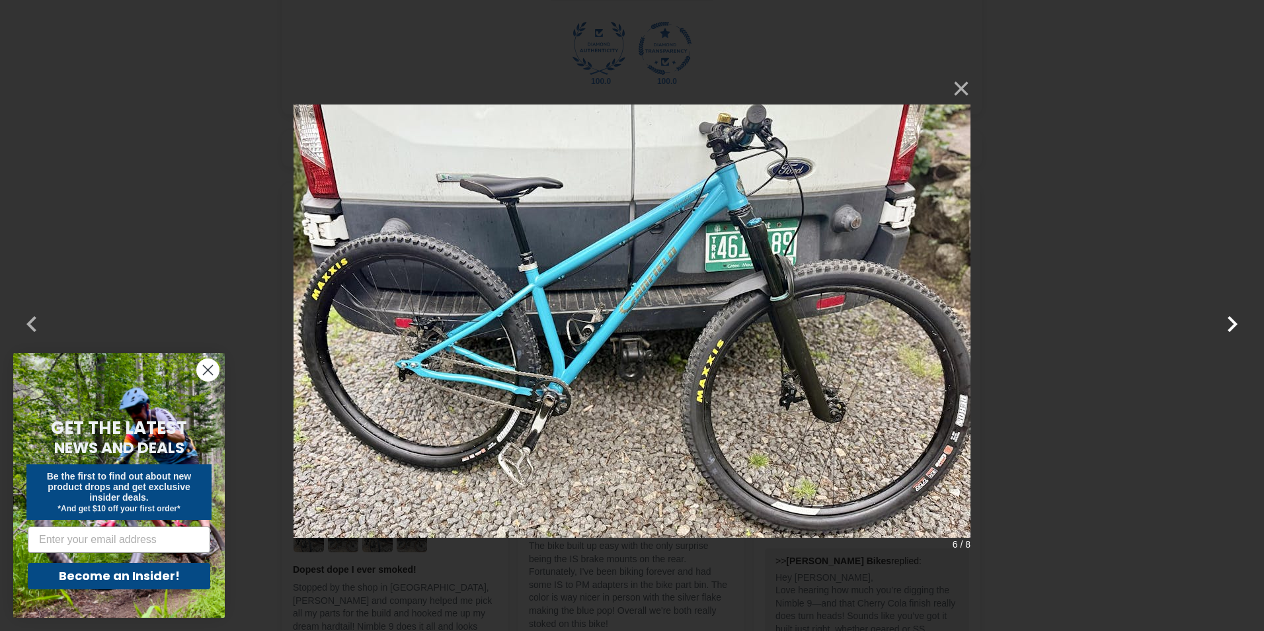
click at [1227, 321] on button "button" at bounding box center [1233, 316] width 32 height 32
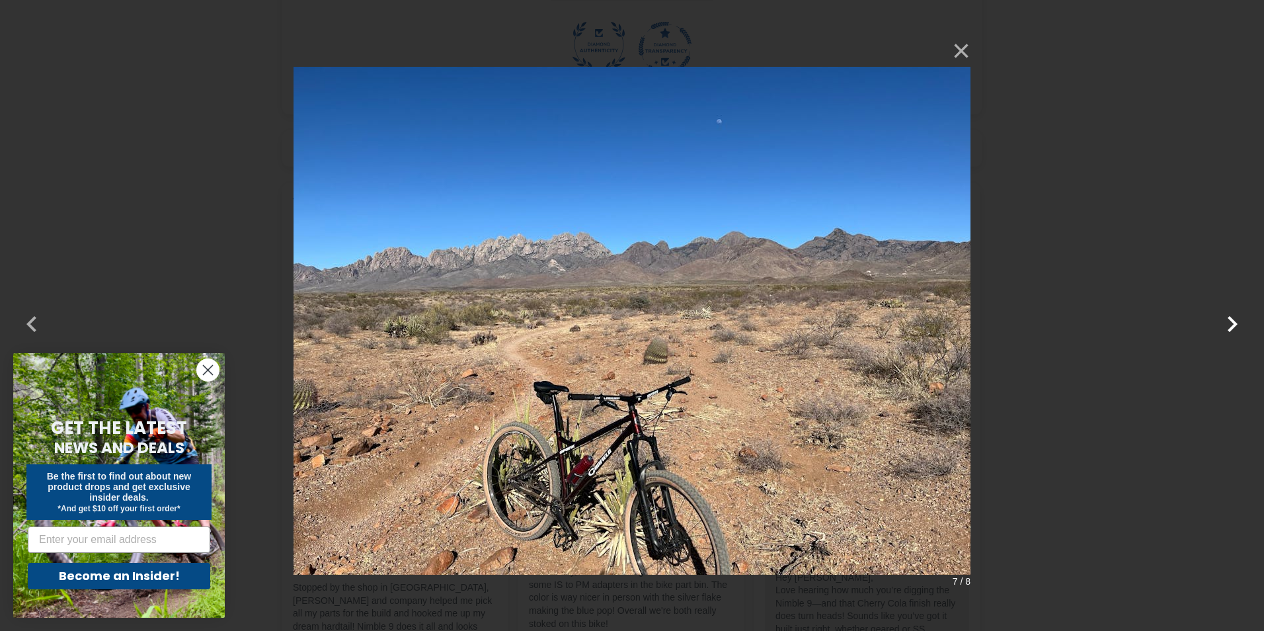
click at [1227, 321] on button "button" at bounding box center [1233, 316] width 32 height 32
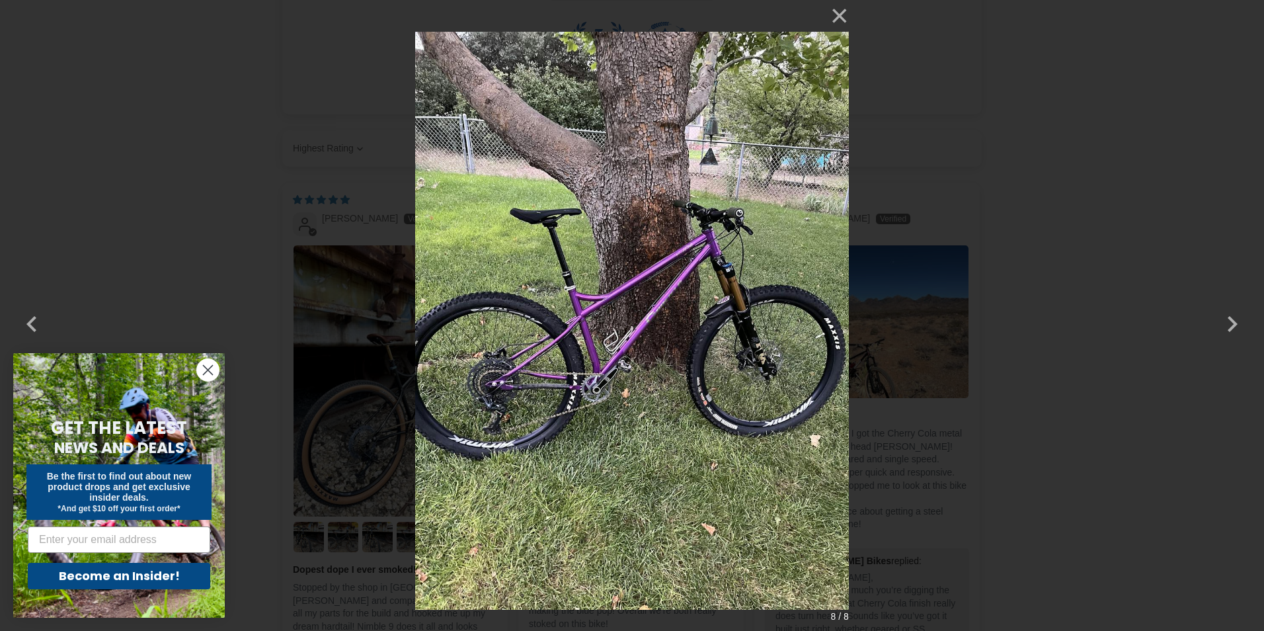
click at [13, 327] on div "× 8 / 8 Loading..." at bounding box center [632, 315] width 1264 height 631
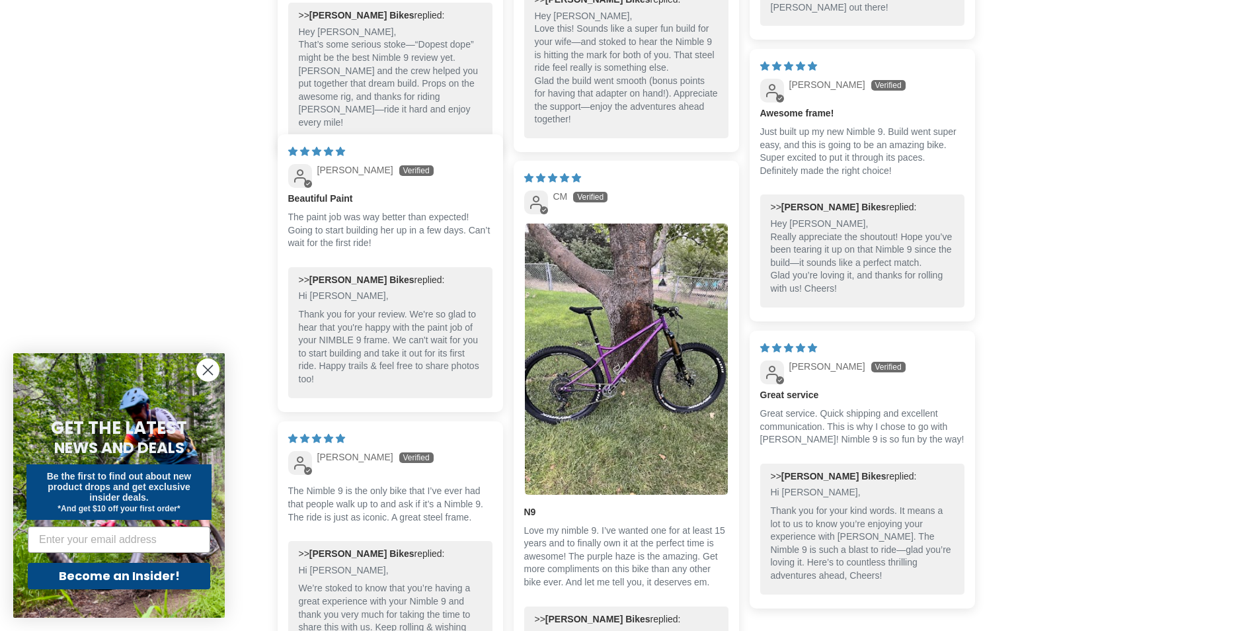
scroll to position [2711, 0]
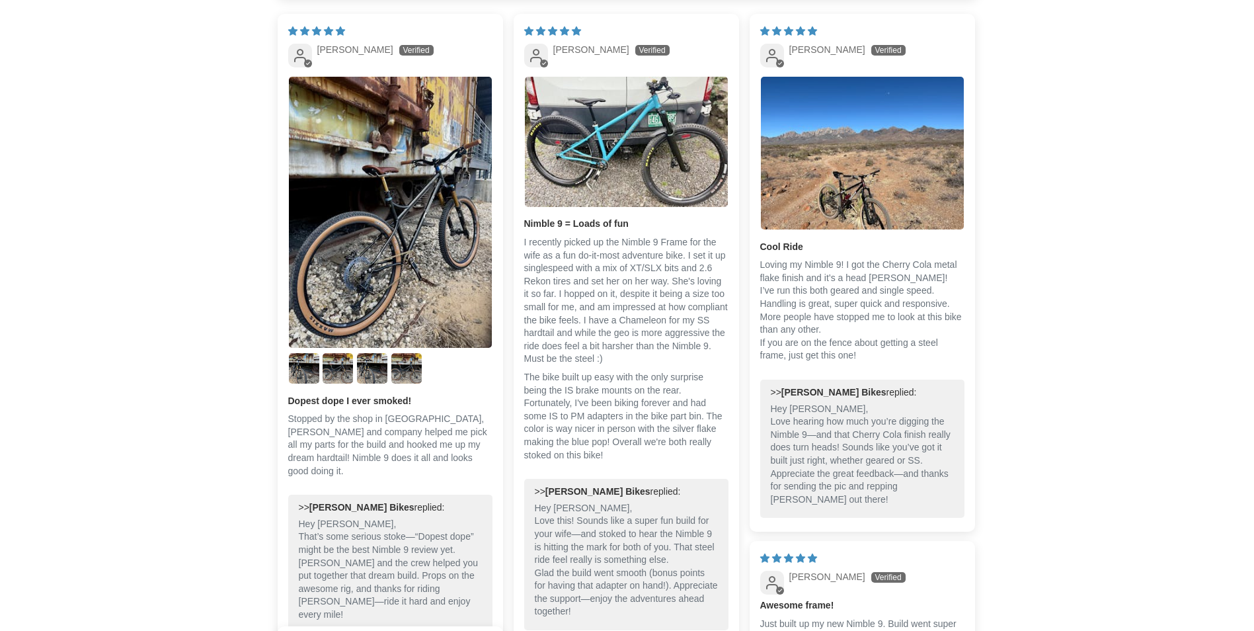
scroll to position [455, 0]
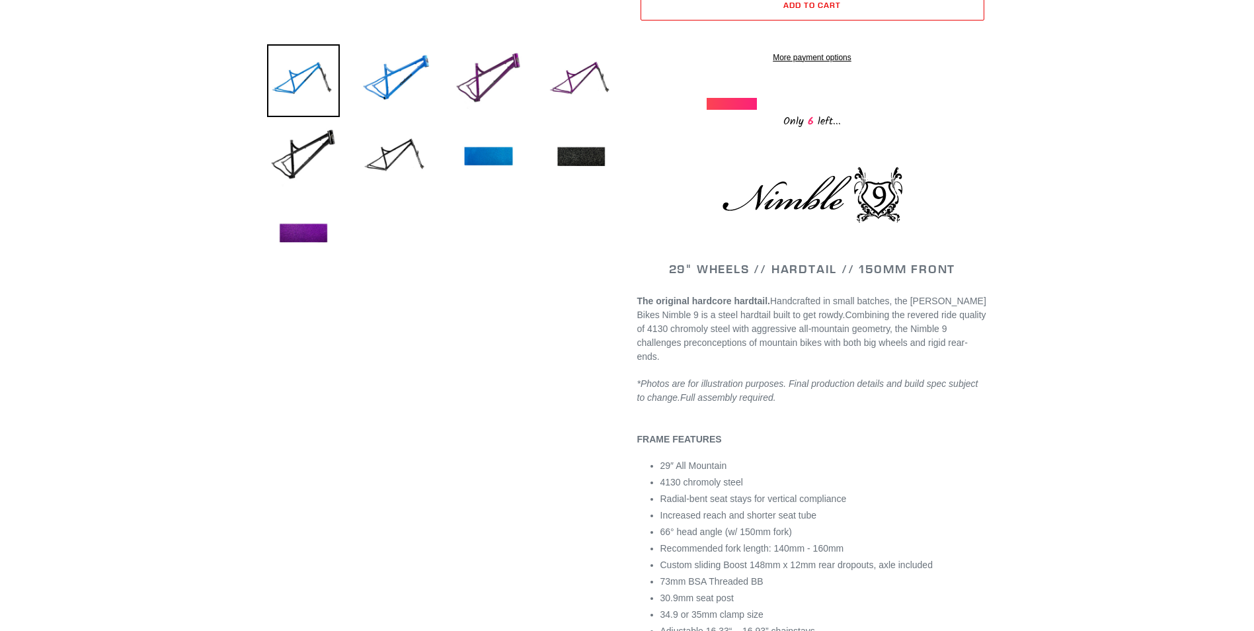
click at [975, 427] on p "FRAME FEATURES" at bounding box center [812, 433] width 350 height 28
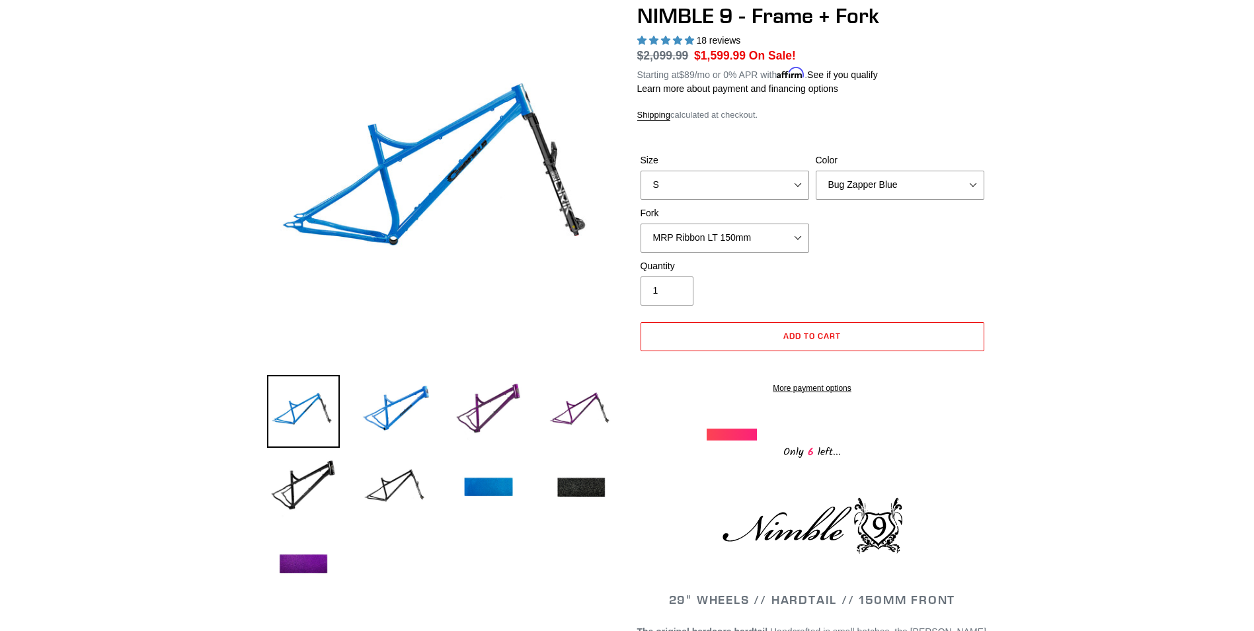
scroll to position [0, 0]
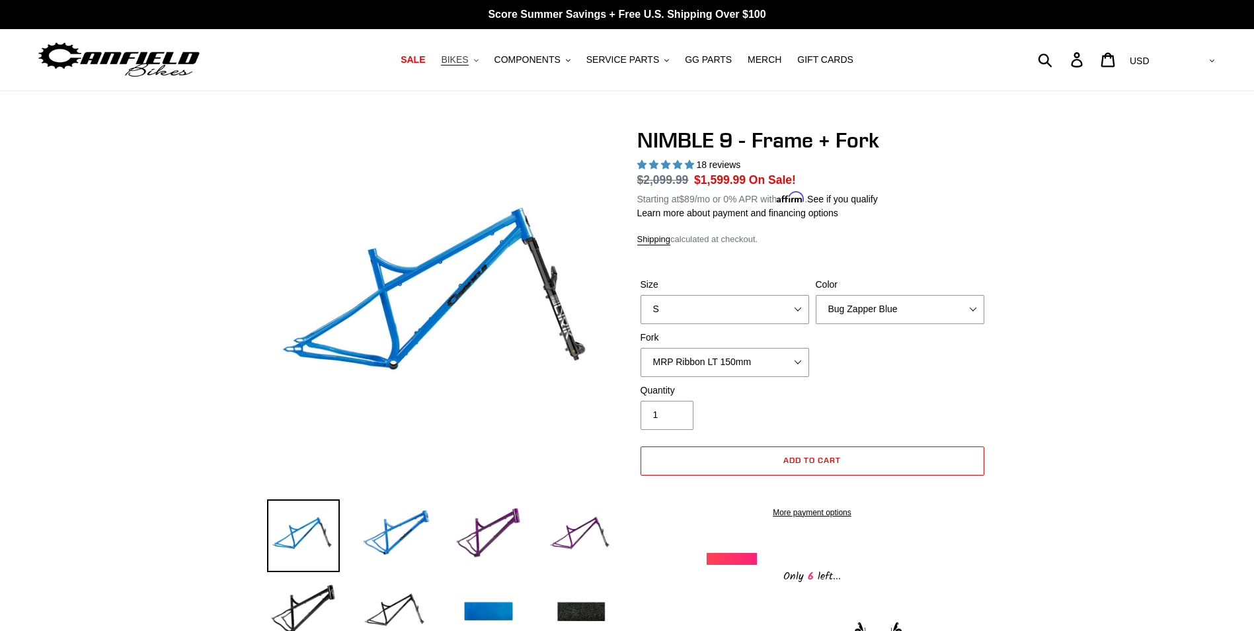
click at [468, 61] on span "BIKES" at bounding box center [454, 59] width 27 height 11
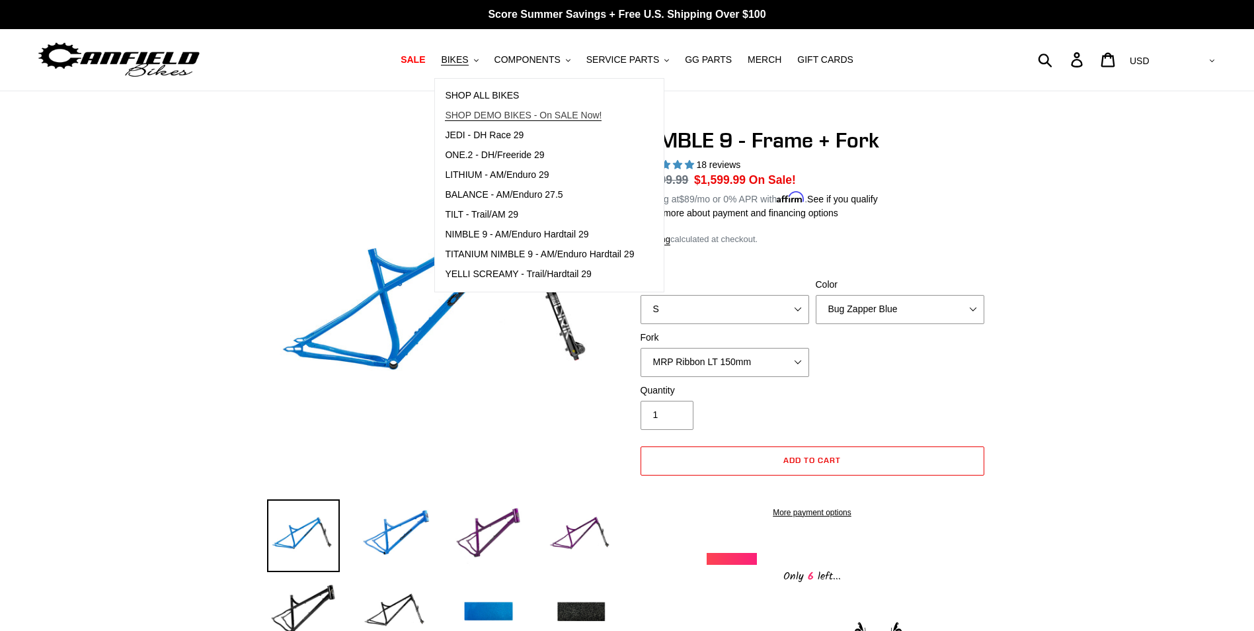
click at [497, 110] on span "SHOP DEMO BIKES - On SALE Now!" at bounding box center [523, 115] width 157 height 11
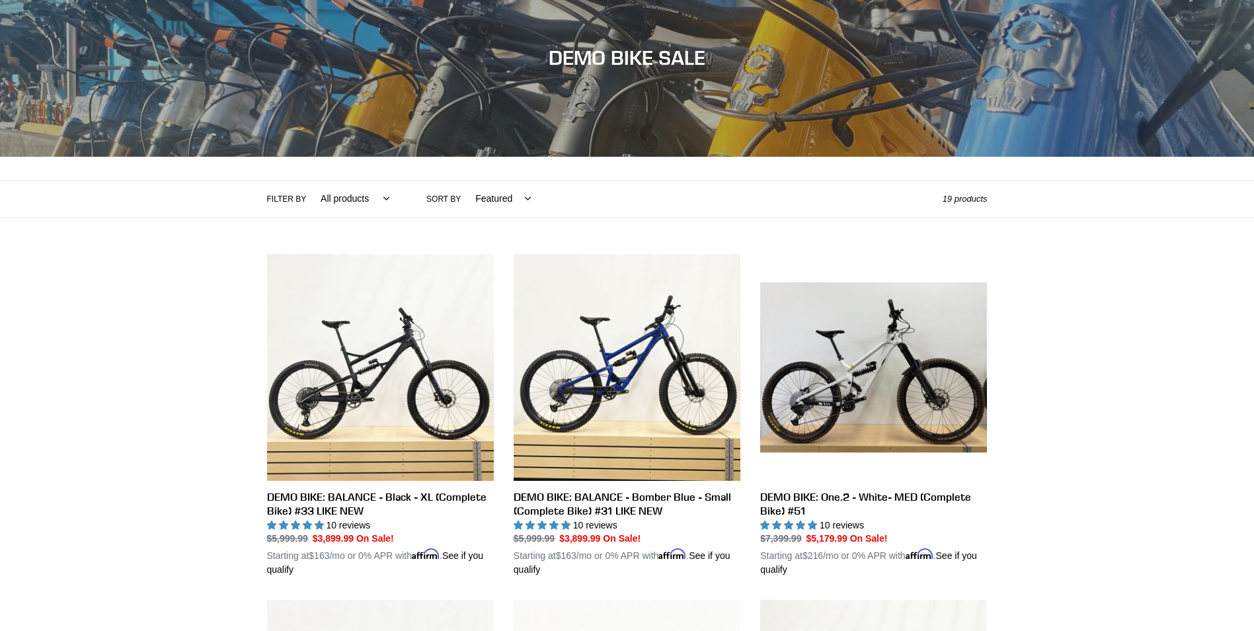
scroll to position [132, 0]
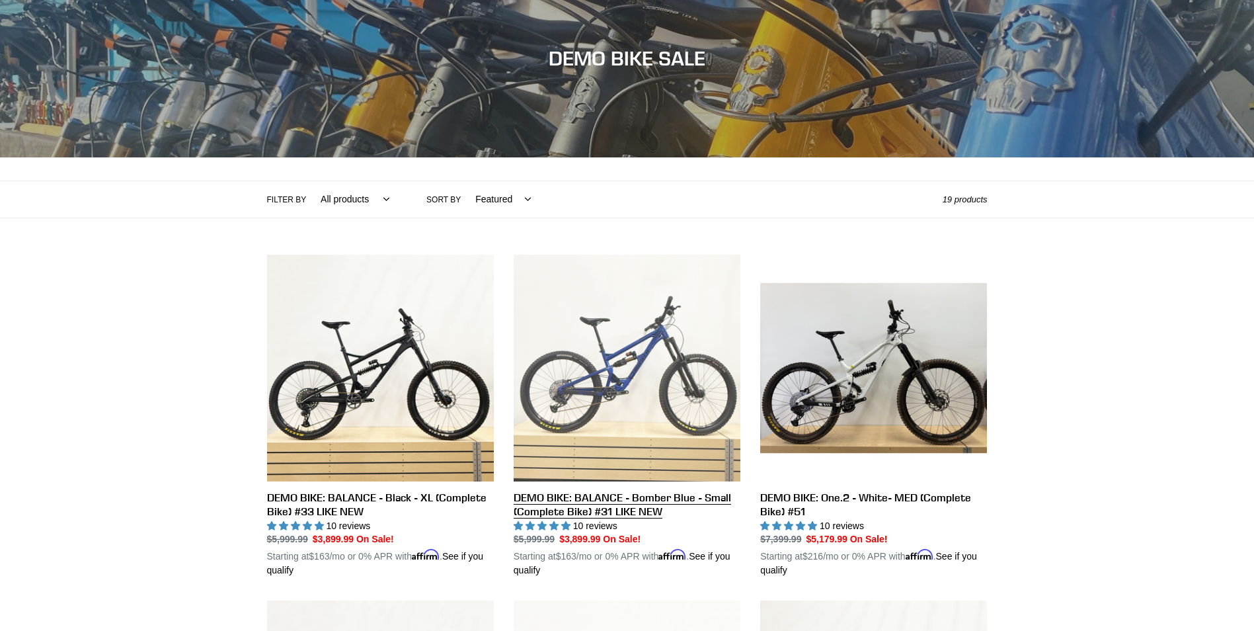
click at [651, 507] on link "DEMO BIKE: BALANCE - Bomber Blue - Small (Complete Bike) #31 LIKE NEW" at bounding box center [627, 416] width 227 height 323
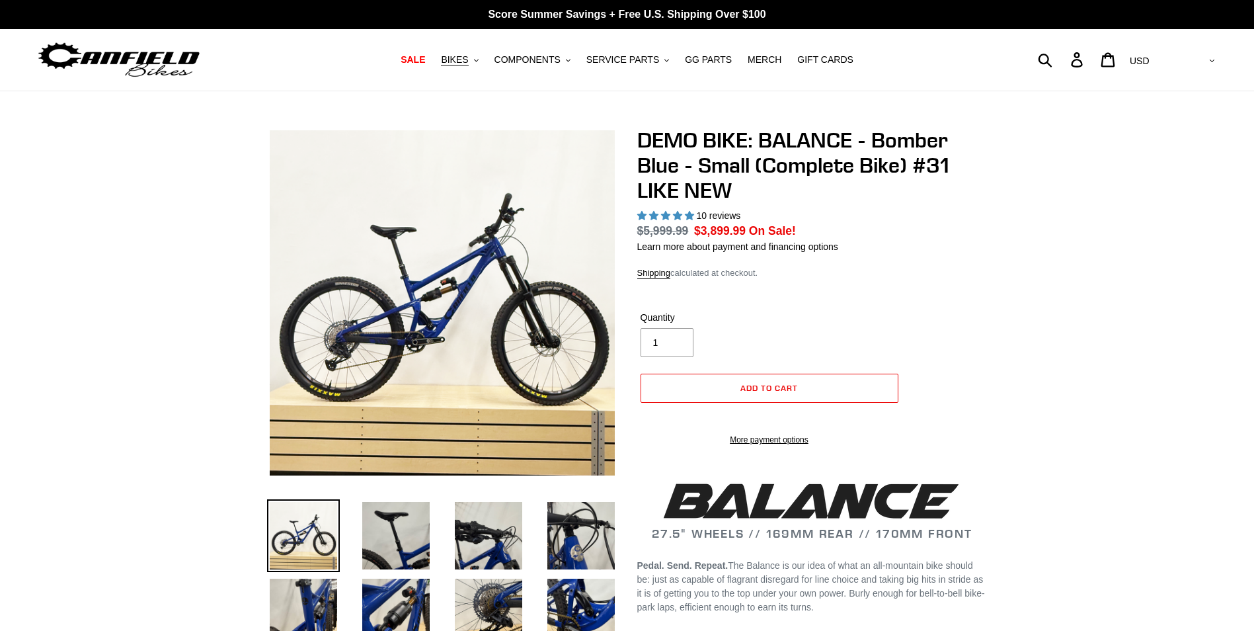
select select "highest-rating"
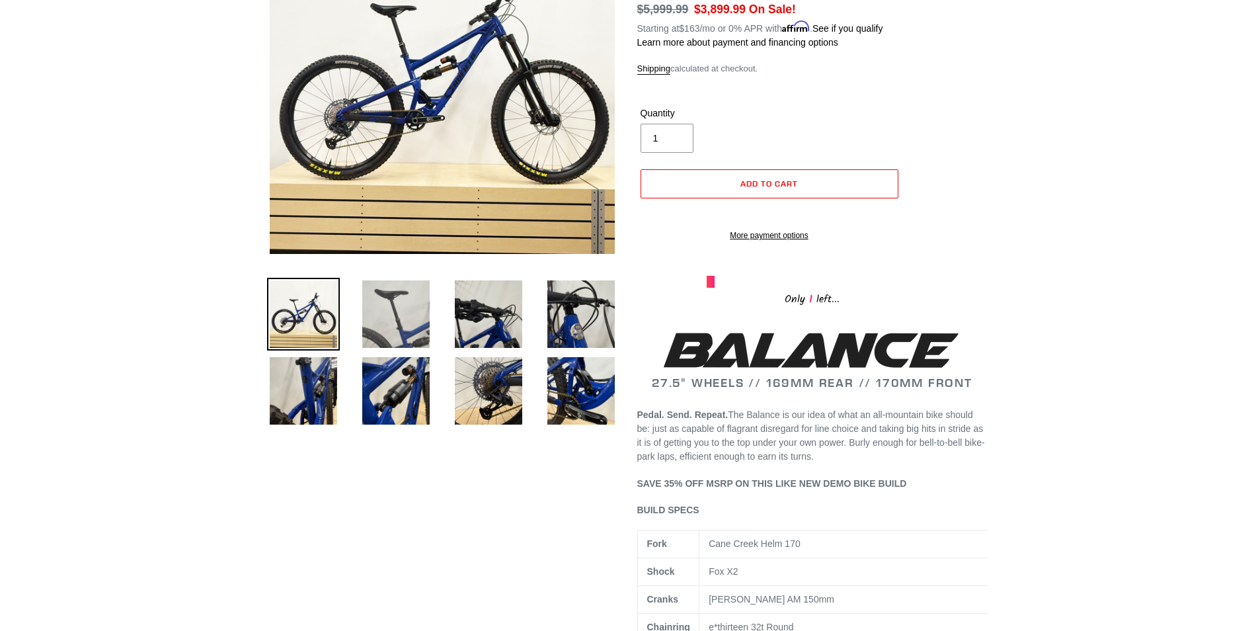
scroll to position [198, 0]
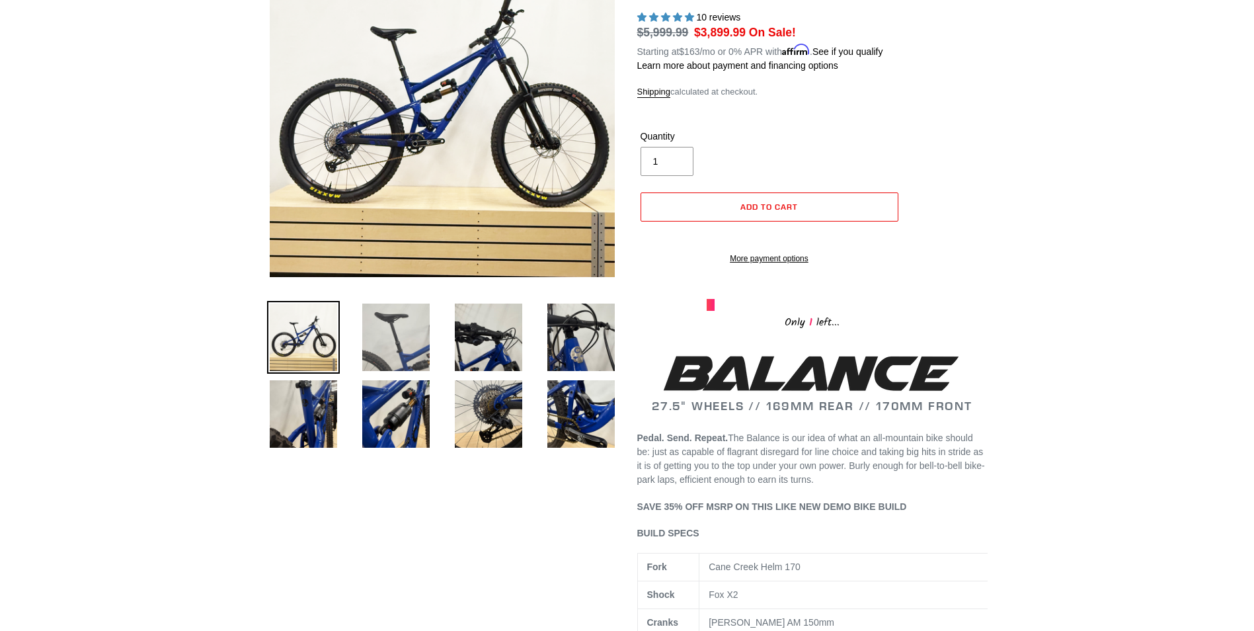
click at [378, 350] on img at bounding box center [396, 337] width 73 height 73
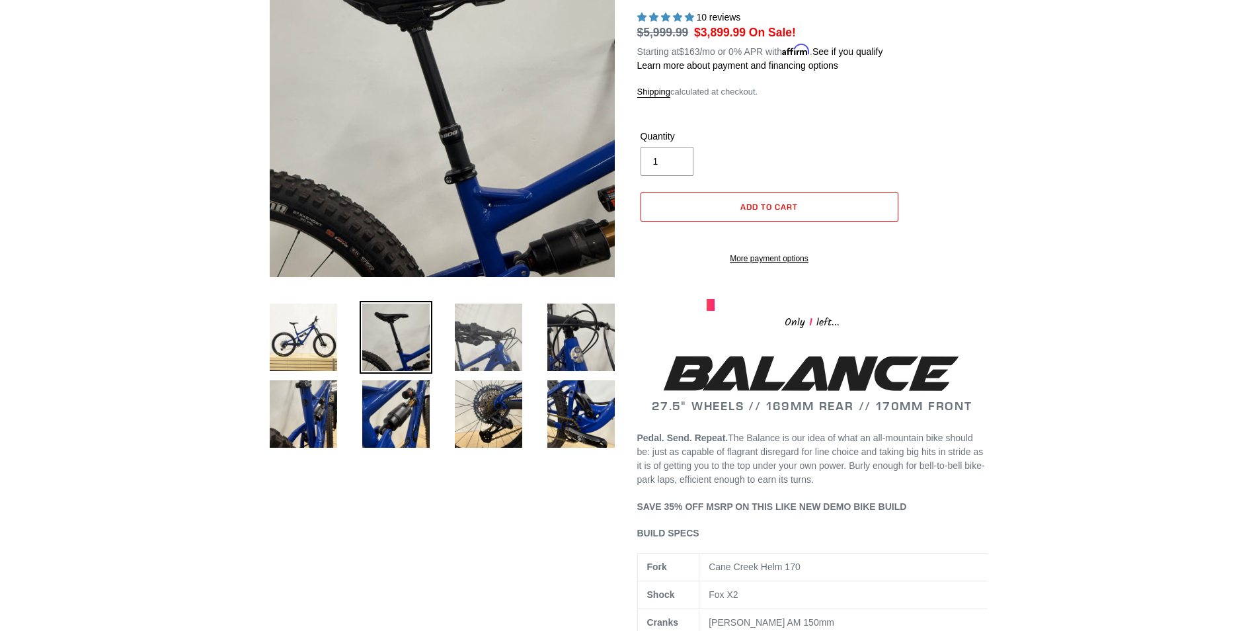
click at [467, 341] on img at bounding box center [488, 337] width 73 height 73
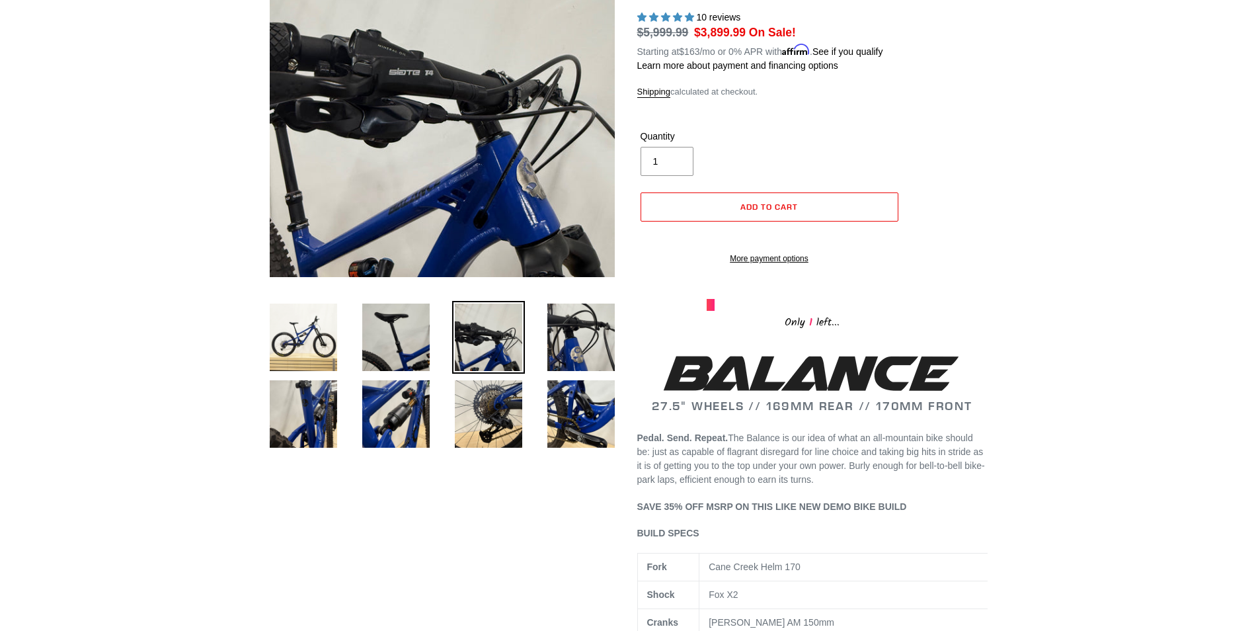
click at [529, 343] on li at bounding box center [571, 340] width 93 height 77
click at [566, 353] on img at bounding box center [581, 337] width 73 height 73
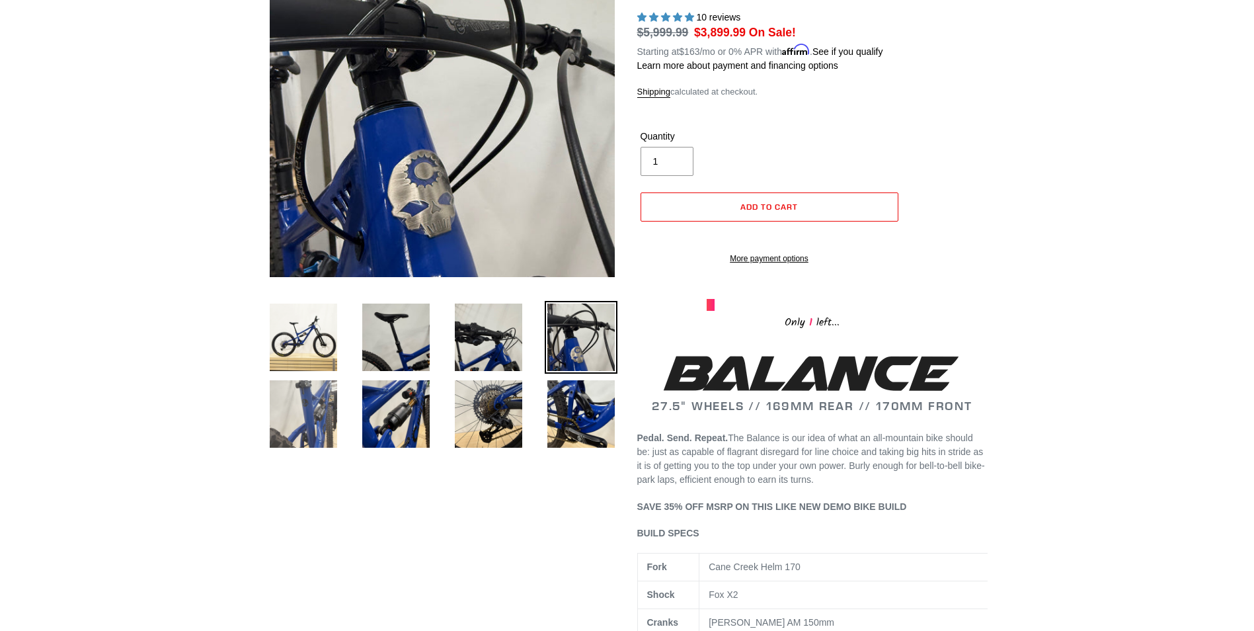
click at [304, 423] on img at bounding box center [303, 414] width 73 height 73
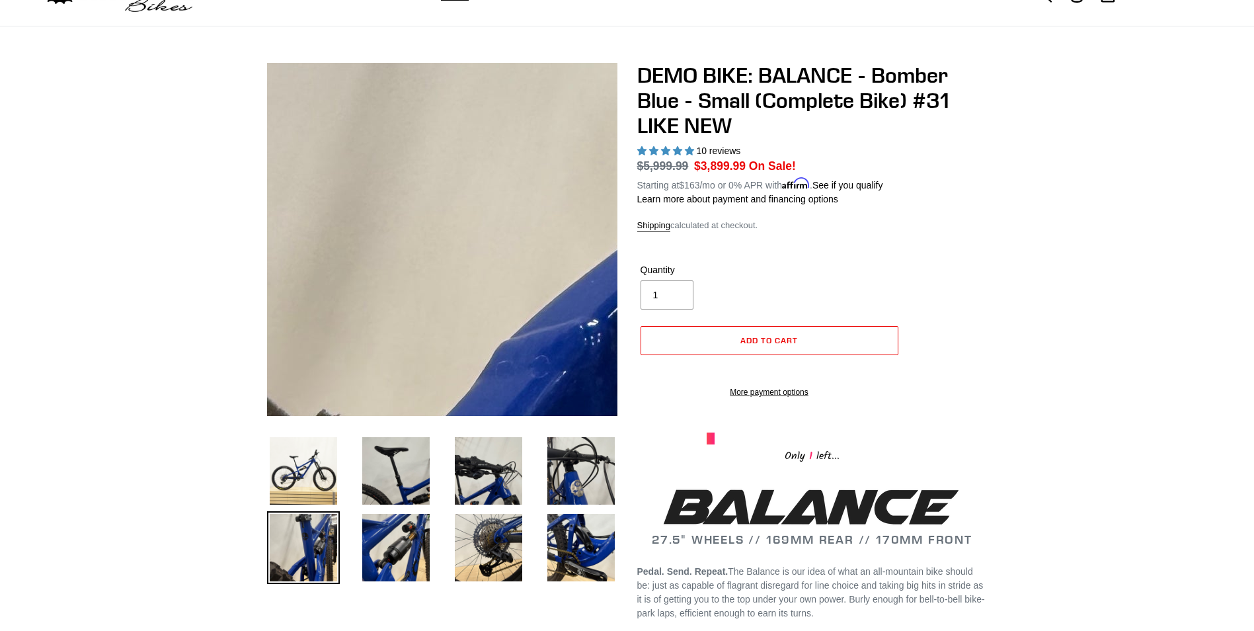
scroll to position [0, 0]
